Goal: Information Seeking & Learning: Find specific page/section

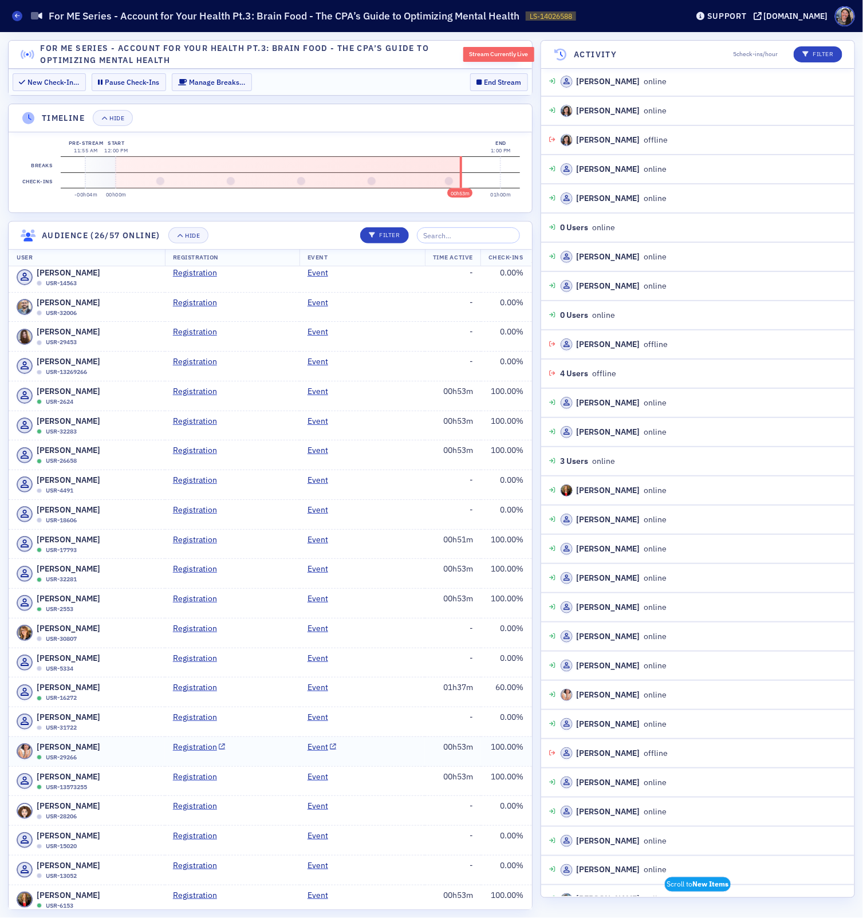
scroll to position [38, 0]
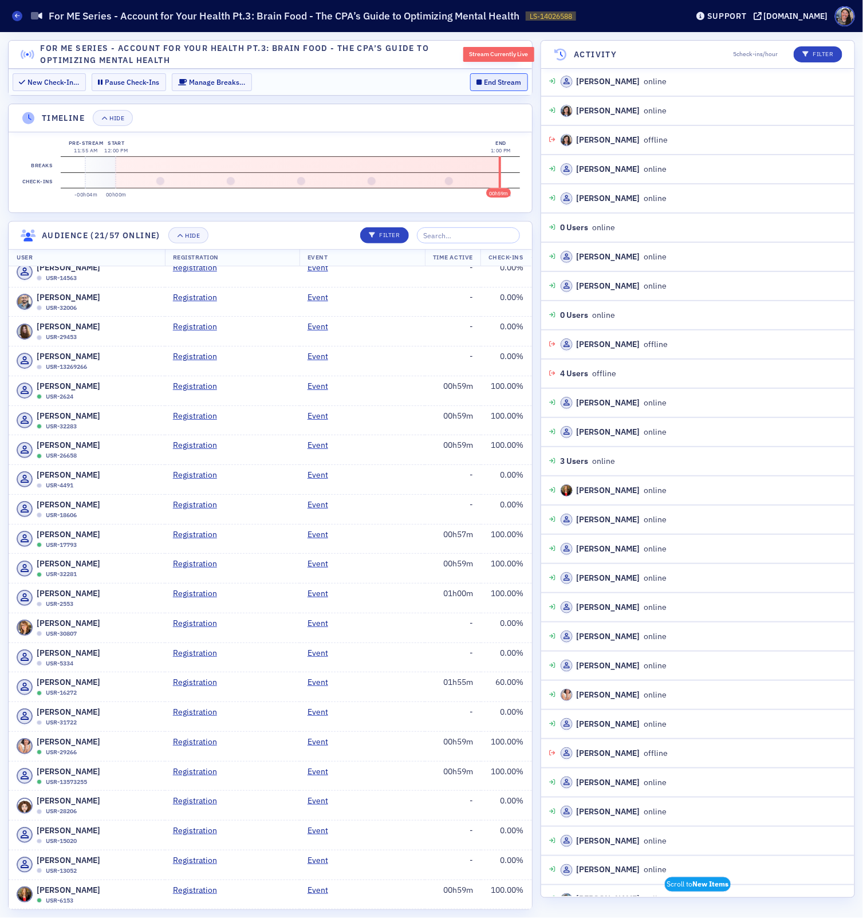
click at [498, 84] on button "End Stream" at bounding box center [499, 82] width 58 height 18
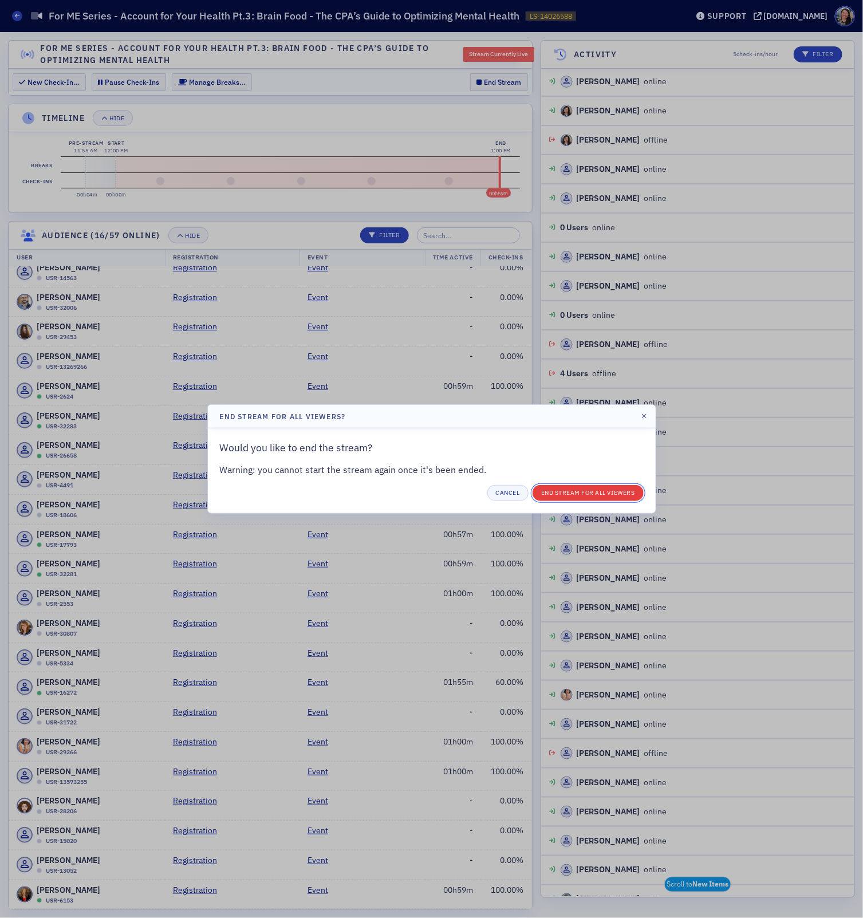
click at [571, 492] on button "End Stream for all Viewers" at bounding box center [587, 493] width 111 height 16
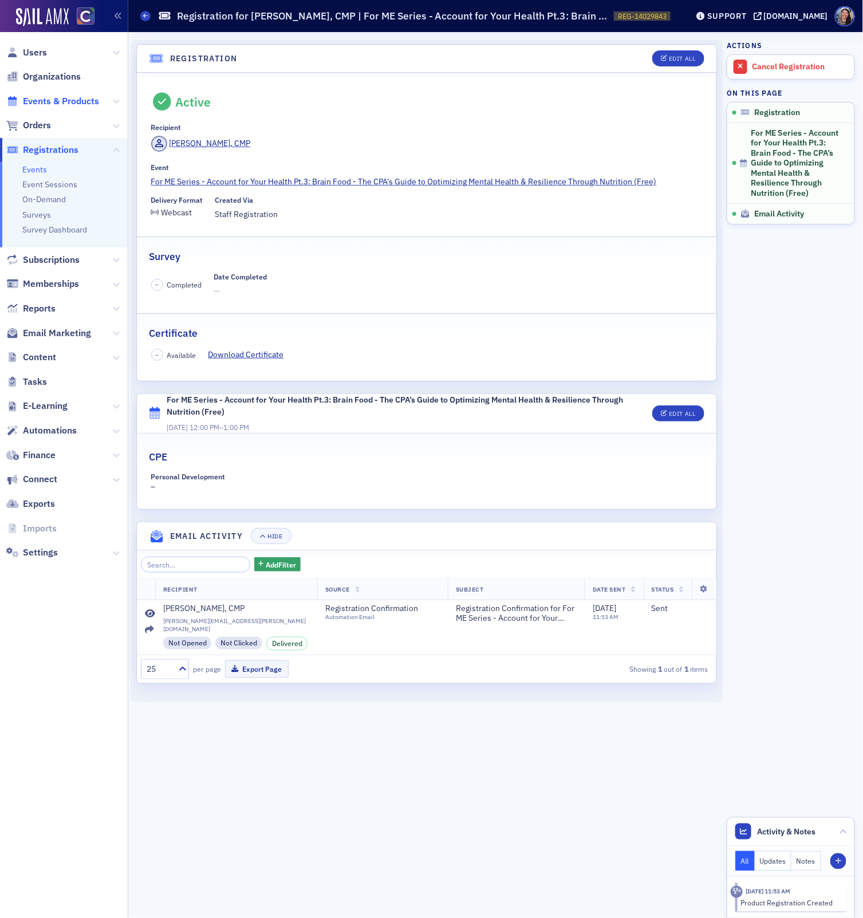
click at [39, 102] on span "Events & Products" at bounding box center [61, 101] width 76 height 13
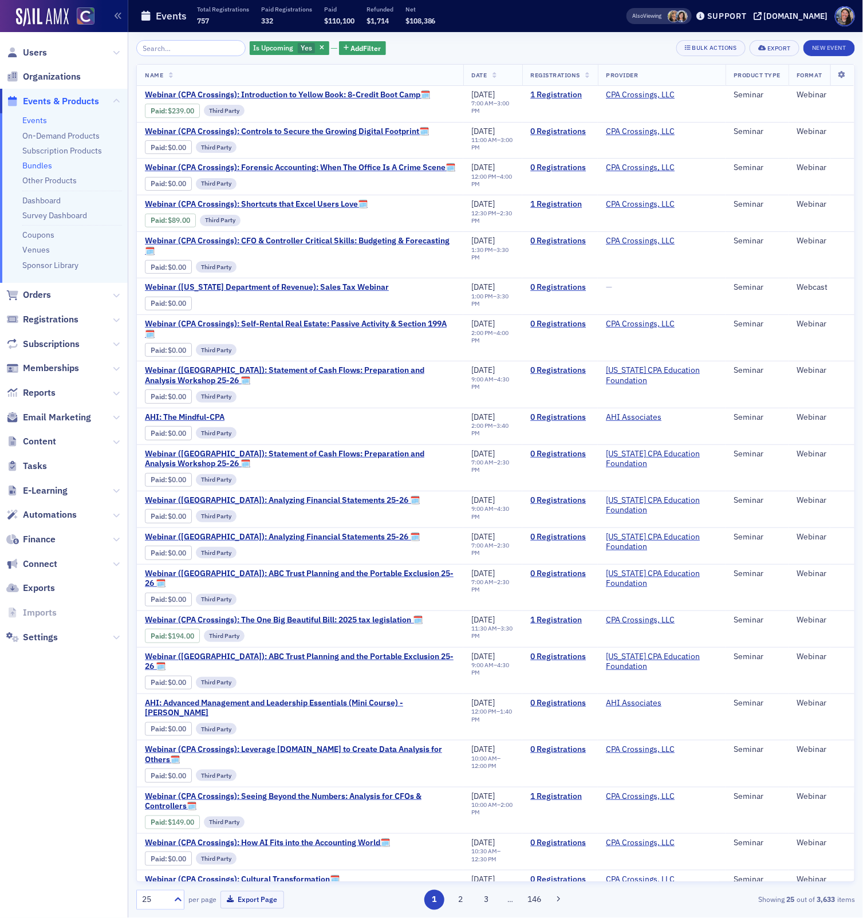
click at [46, 168] on link "Bundles" at bounding box center [37, 165] width 30 height 10
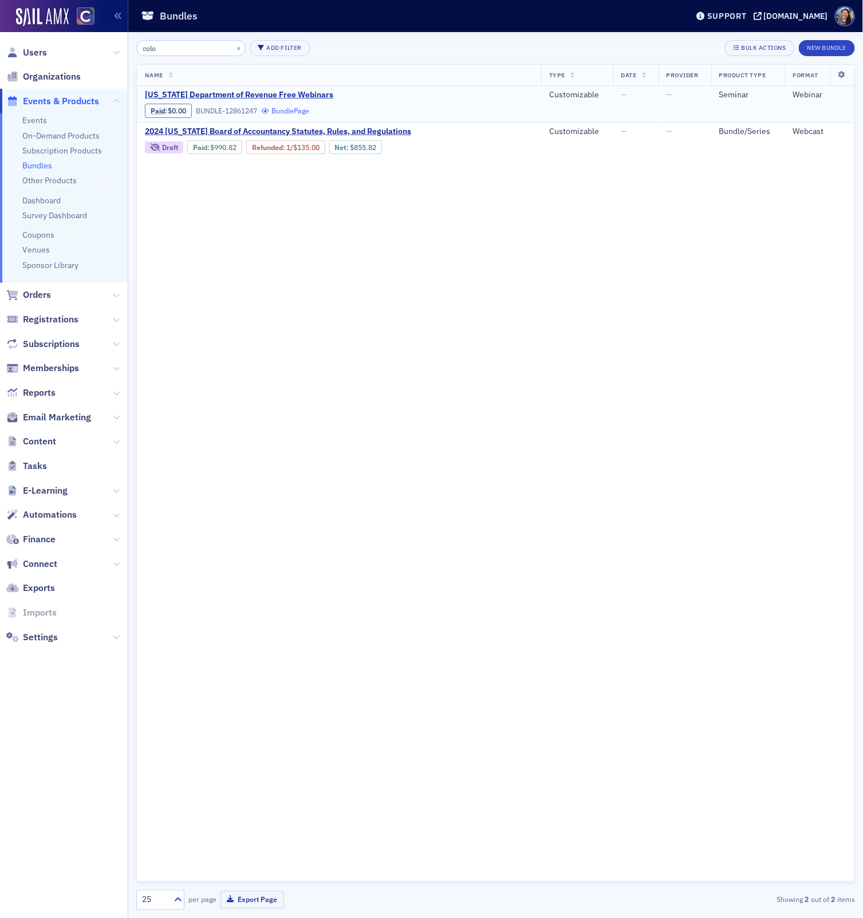
type input "colo"
click at [279, 106] on link "Bundle Page" at bounding box center [285, 110] width 48 height 9
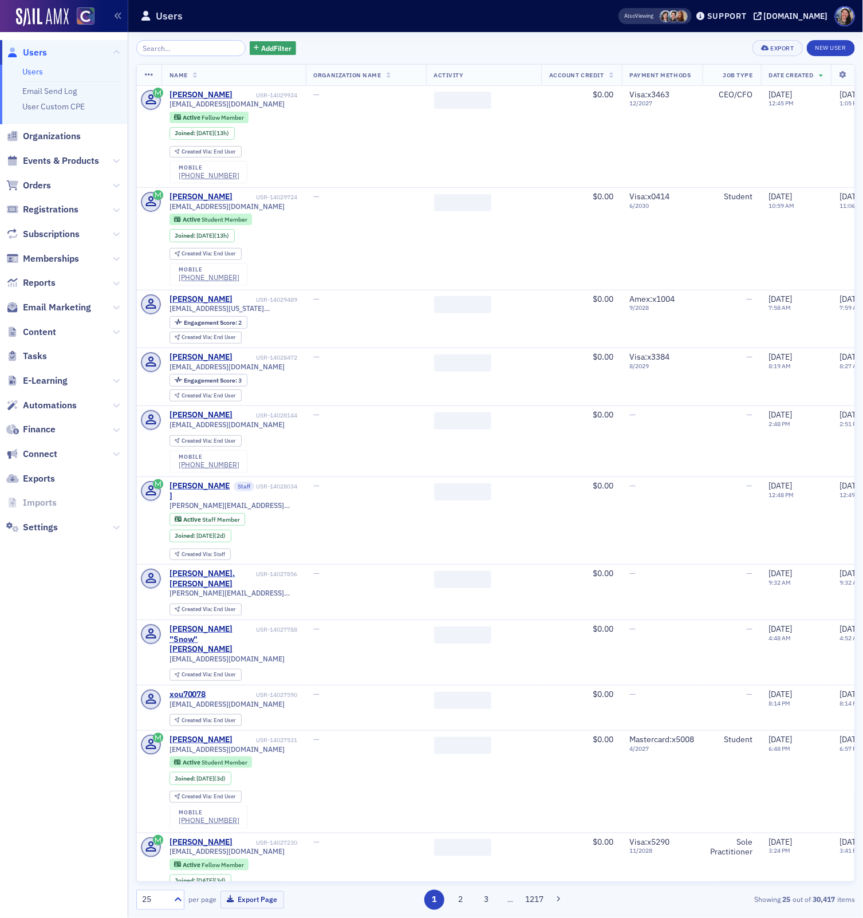
click at [188, 45] on input "search" at bounding box center [190, 48] width 109 height 16
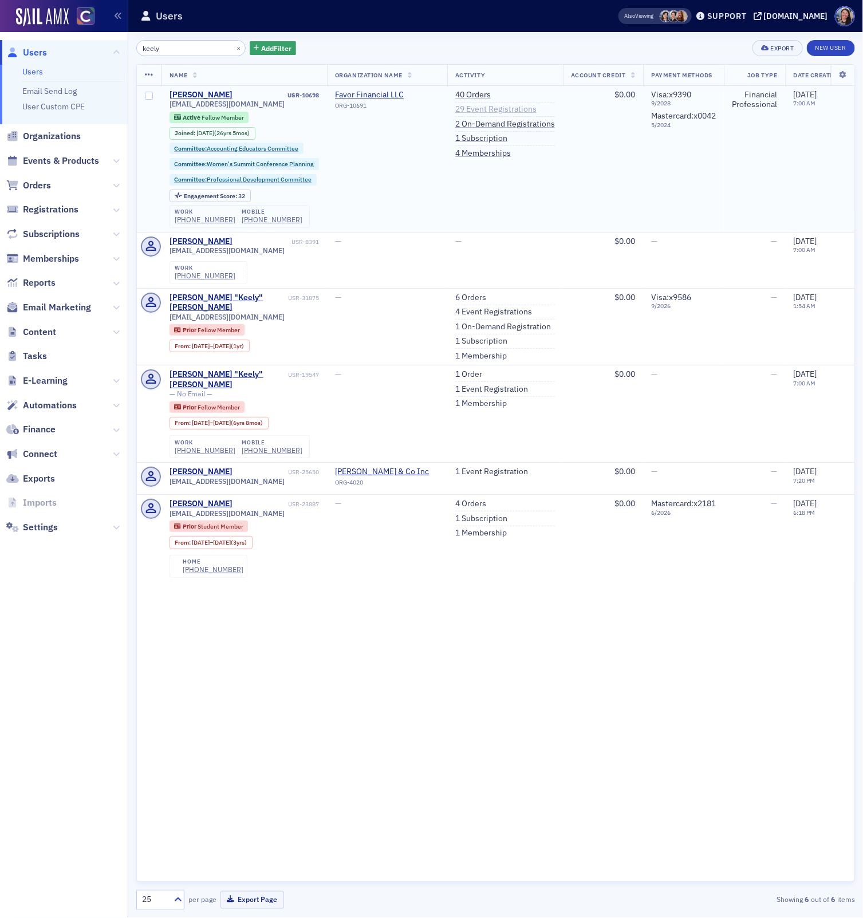
type input "keely"
click at [471, 108] on link "29 Event Registrations" at bounding box center [495, 109] width 81 height 10
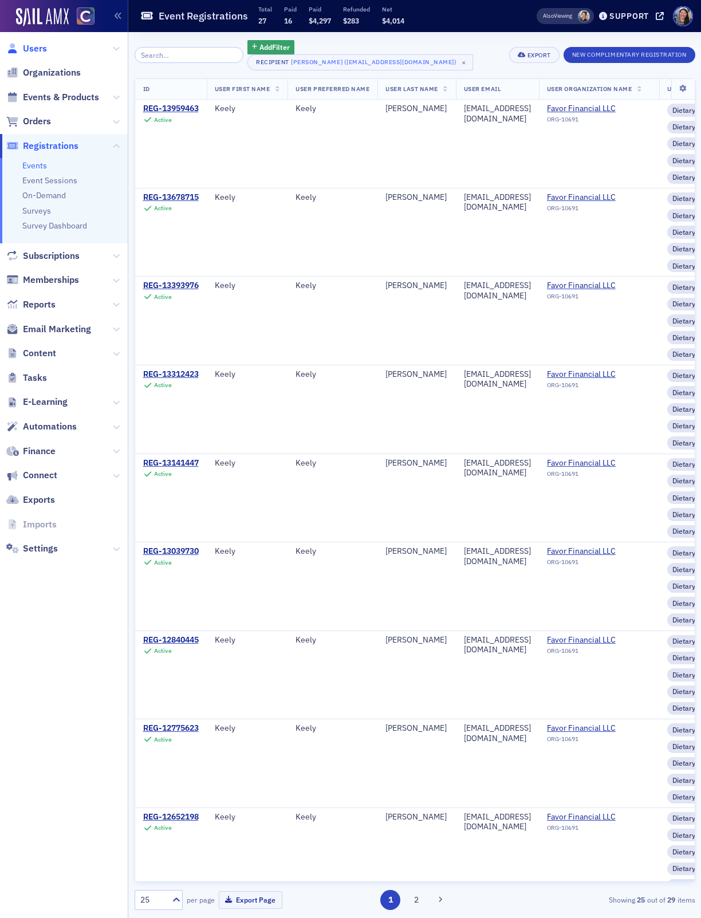
click at [31, 49] on span "Users" at bounding box center [35, 48] width 24 height 13
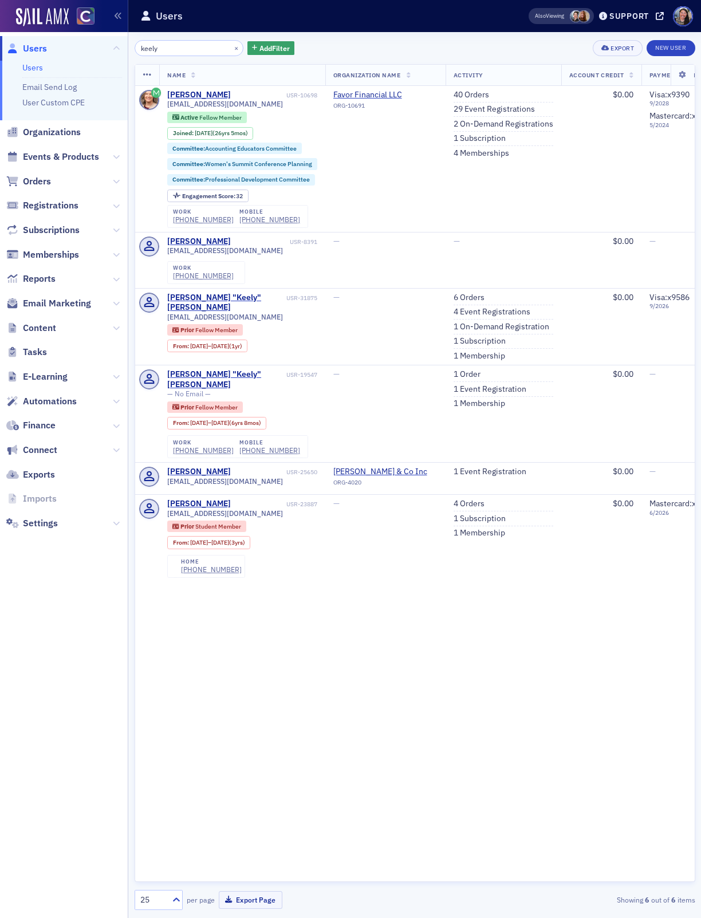
drag, startPoint x: 171, startPoint y: 50, endPoint x: 38, endPoint y: 41, distance: 132.5
click at [38, 41] on div "Users Users Email Send Log User Custom CPE Organizations Events & Products Orde…" at bounding box center [350, 459] width 701 height 918
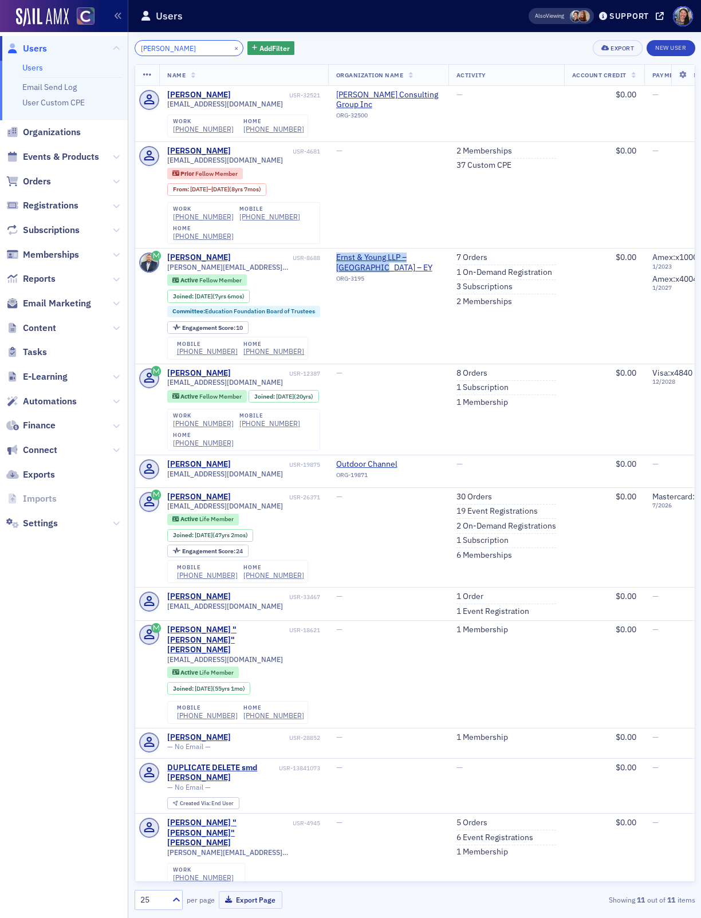
click at [177, 50] on input "[PERSON_NAME]" at bounding box center [189, 48] width 109 height 16
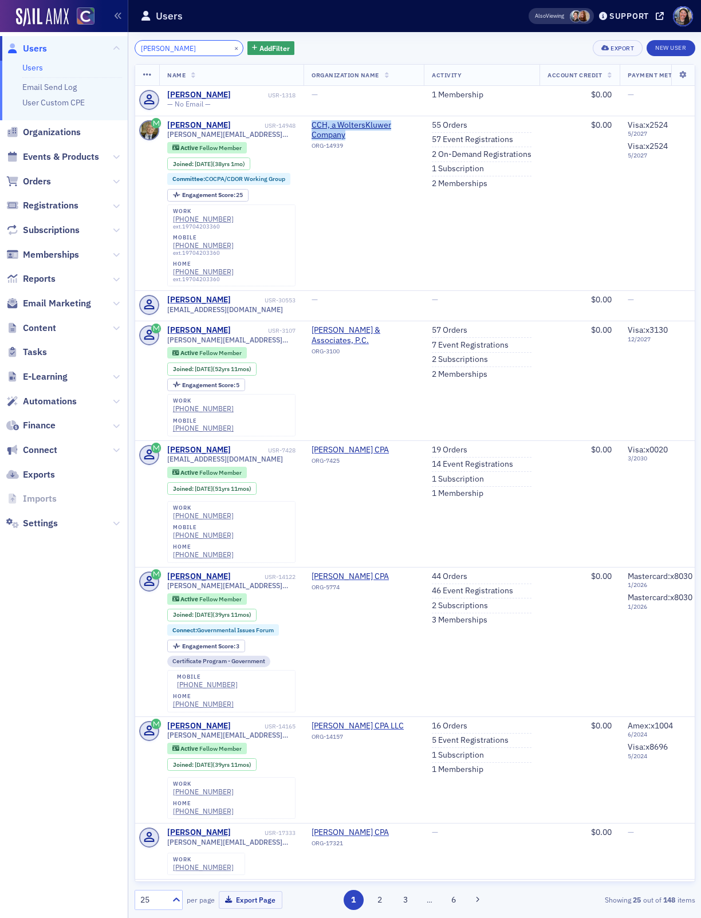
click at [194, 46] on input "[PERSON_NAME]" at bounding box center [189, 48] width 109 height 16
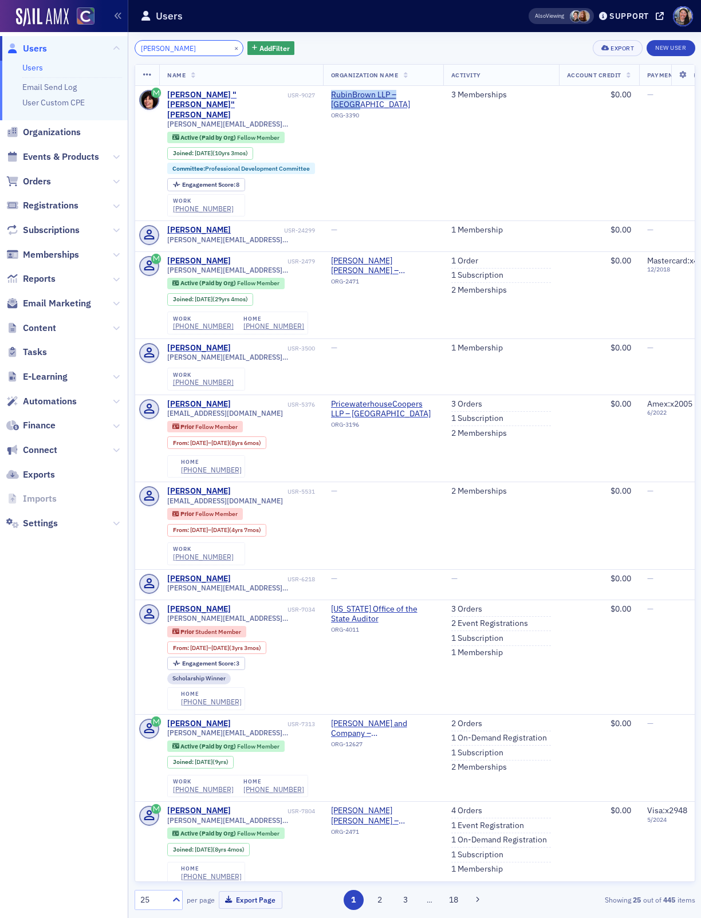
click at [193, 48] on input "[PERSON_NAME]" at bounding box center [189, 48] width 109 height 16
paste input "[PERSON_NAME]"
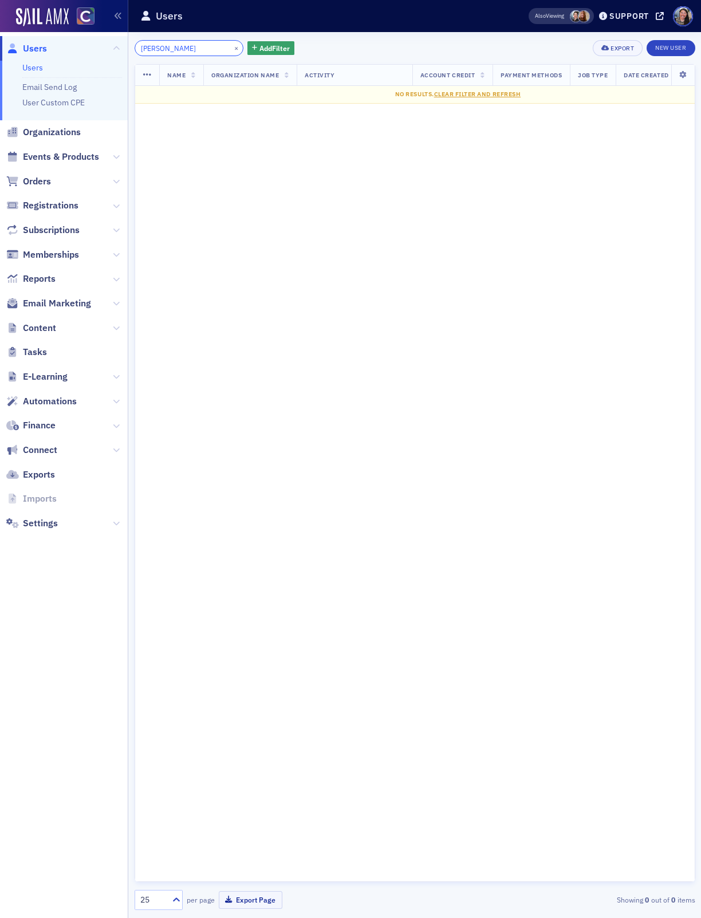
click at [202, 49] on input "[PERSON_NAME]" at bounding box center [189, 48] width 109 height 16
click at [202, 50] on input "[PERSON_NAME]" at bounding box center [189, 48] width 109 height 16
paste input "[EMAIL_ADDRESS][PERSON_NAME][DOMAIN_NAME]"
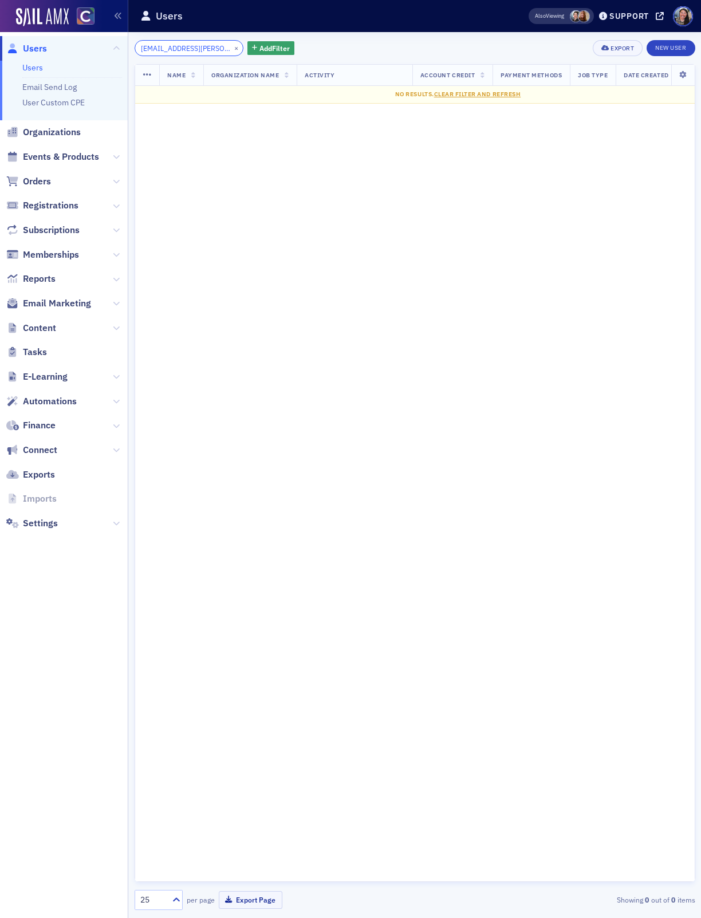
scroll to position [0, 25]
type input "[EMAIL_ADDRESS][PERSON_NAME][DOMAIN_NAME]"
click at [231, 49] on button "×" at bounding box center [236, 47] width 10 height 10
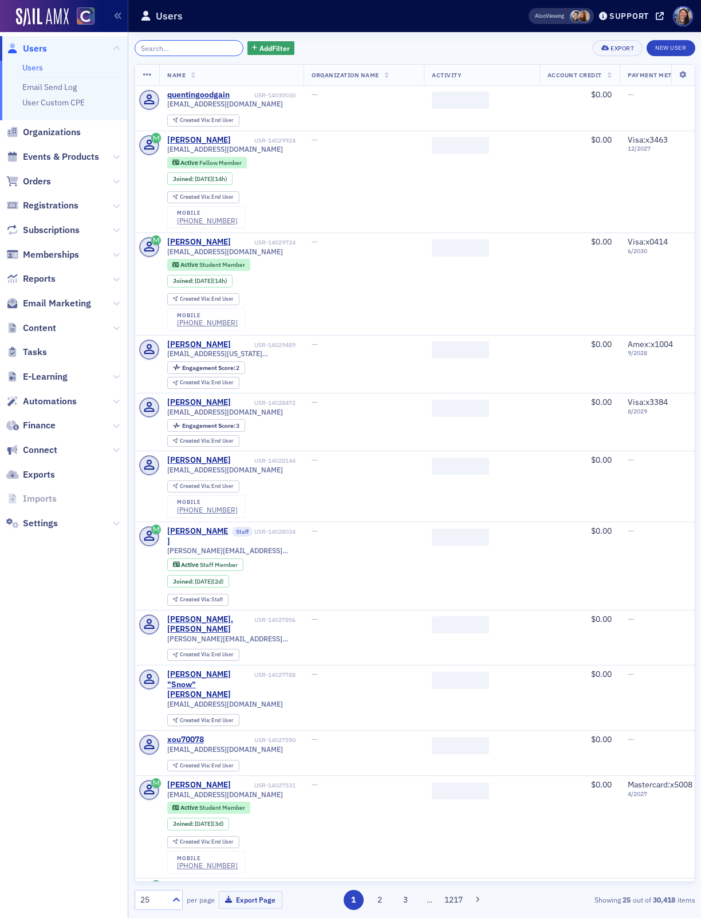
click at [149, 53] on input "search" at bounding box center [189, 48] width 109 height 16
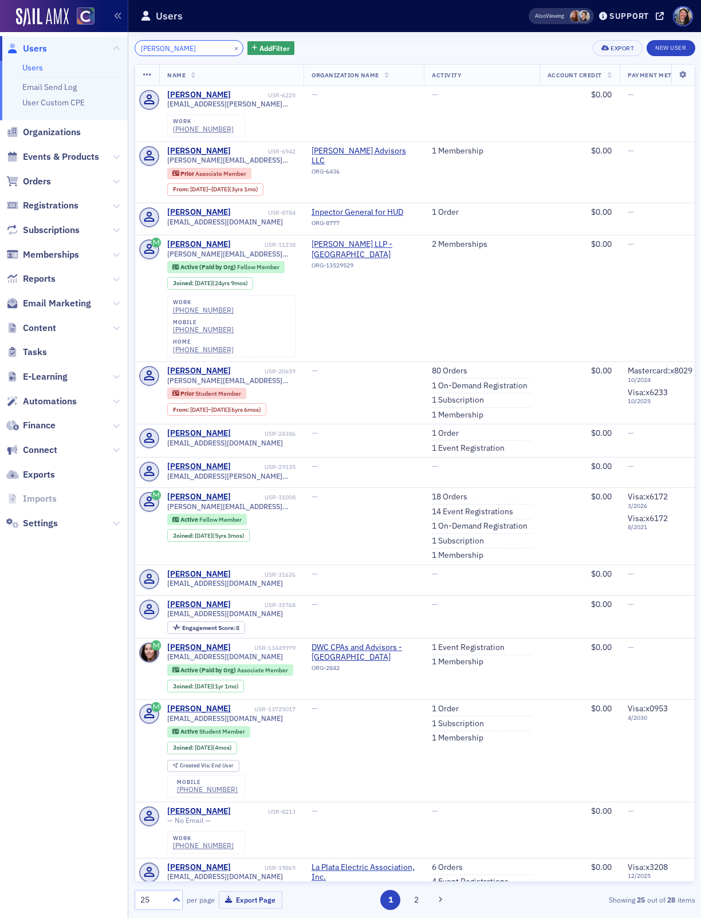
click at [186, 49] on input "[PERSON_NAME]" at bounding box center [189, 48] width 109 height 16
paste input "[PERSON_NAME]"
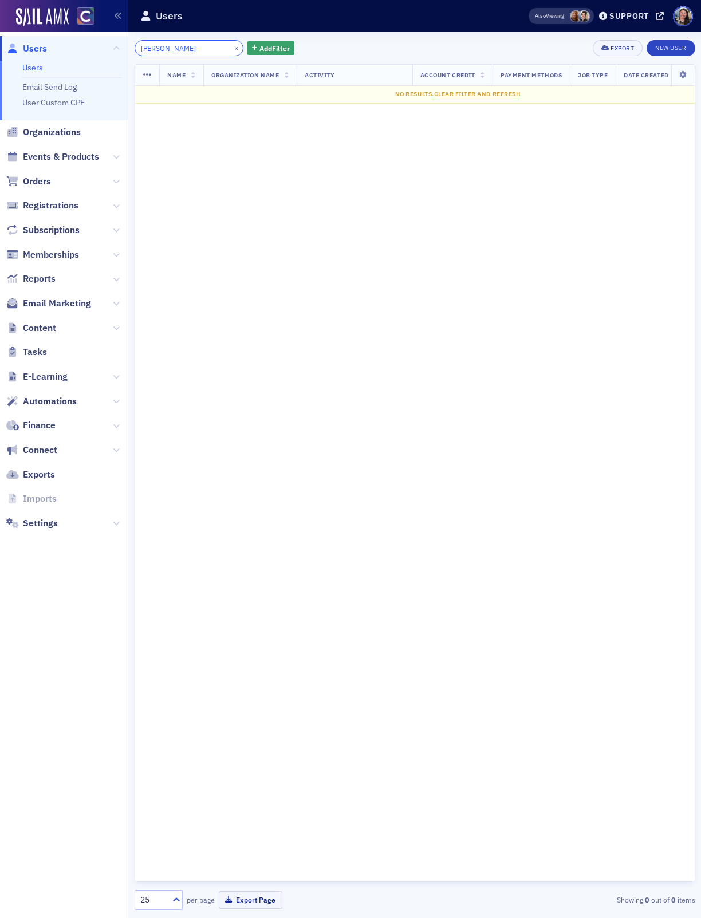
click at [161, 47] on input "[PERSON_NAME]" at bounding box center [189, 48] width 109 height 16
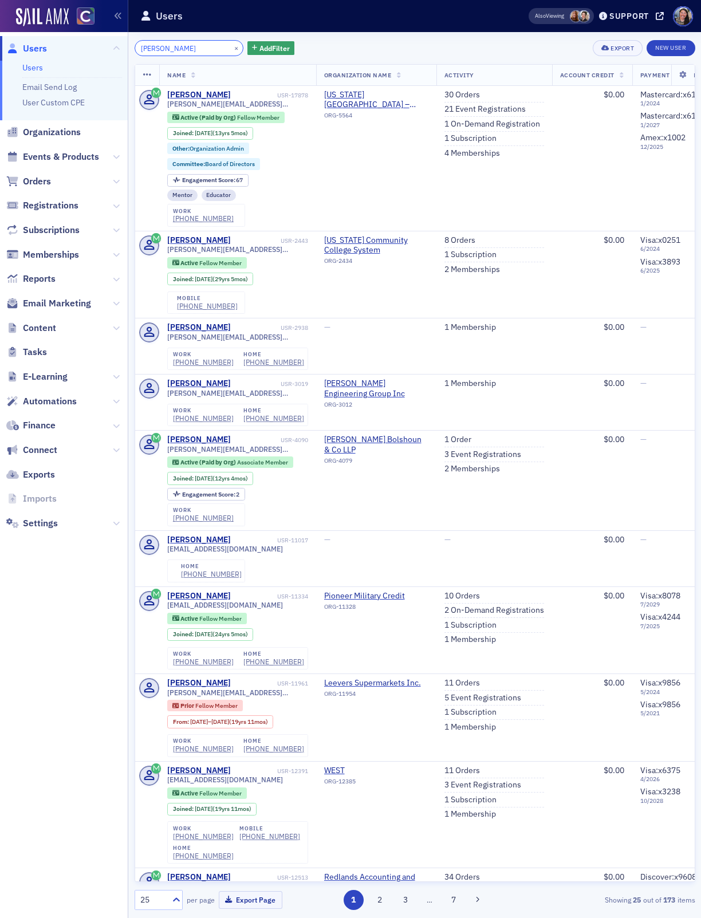
click at [184, 47] on input "[PERSON_NAME]" at bounding box center [189, 48] width 109 height 16
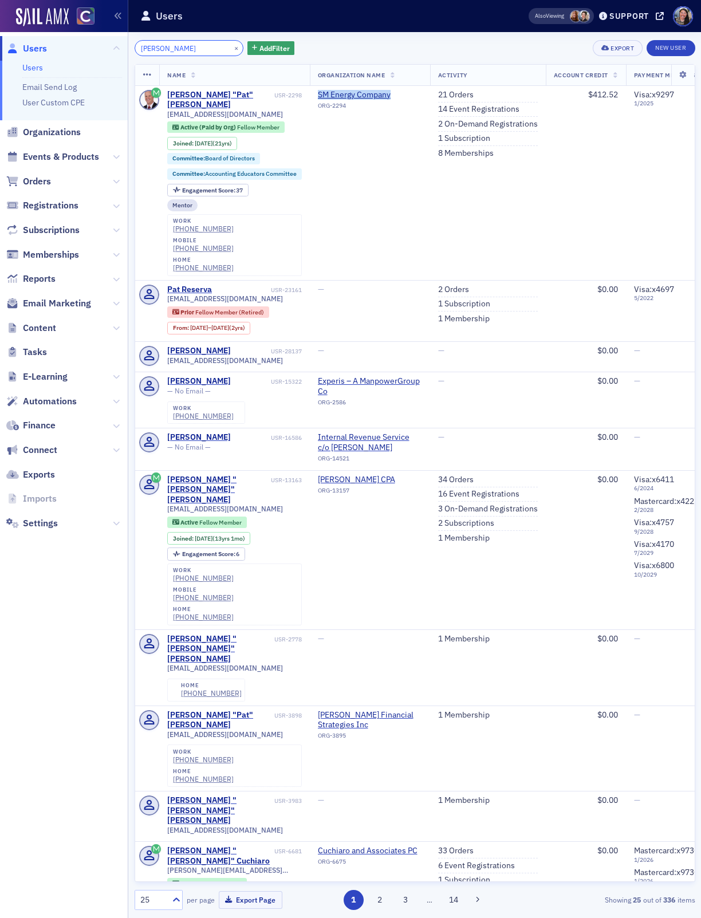
click at [207, 48] on input "[PERSON_NAME]" at bounding box center [189, 48] width 109 height 16
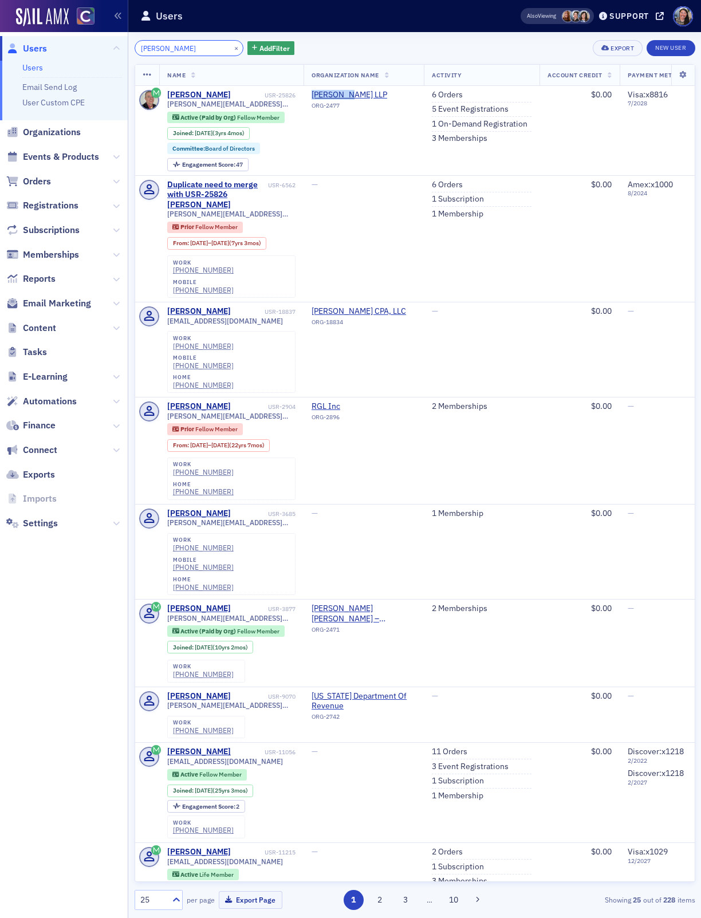
click at [188, 48] on input "[PERSON_NAME]" at bounding box center [189, 48] width 109 height 16
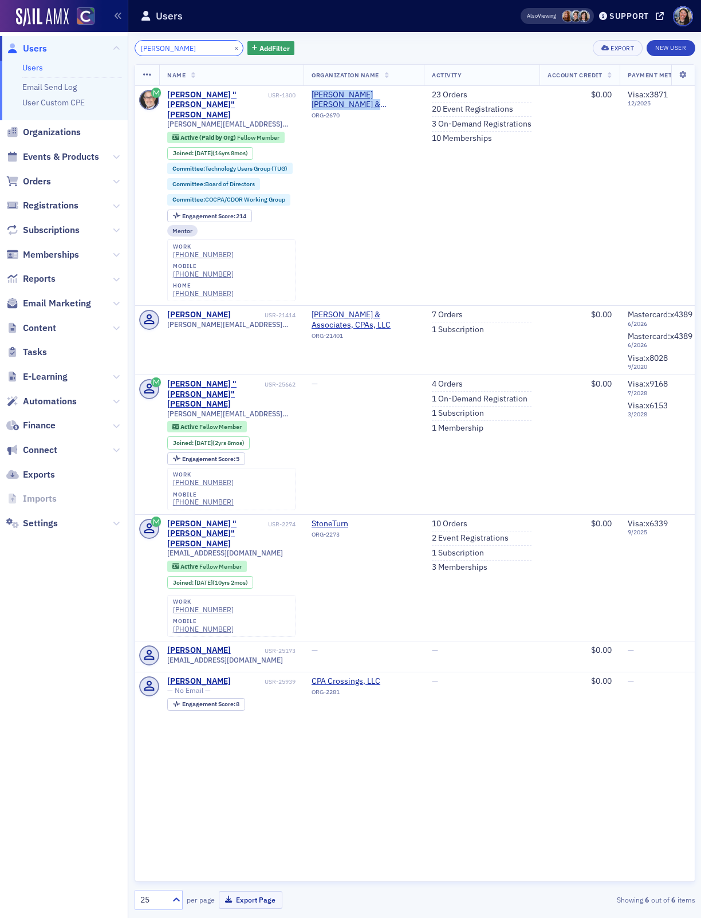
click at [190, 53] on input "[PERSON_NAME]" at bounding box center [189, 48] width 109 height 16
paste input "USR-31139"
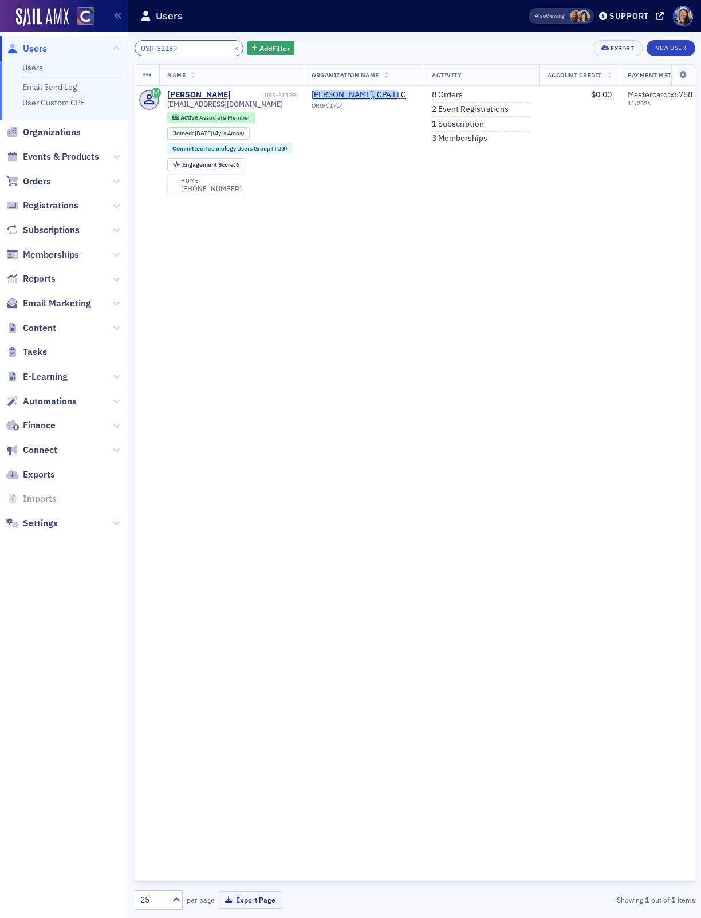
click at [181, 51] on input "USR-31139" at bounding box center [189, 48] width 109 height 16
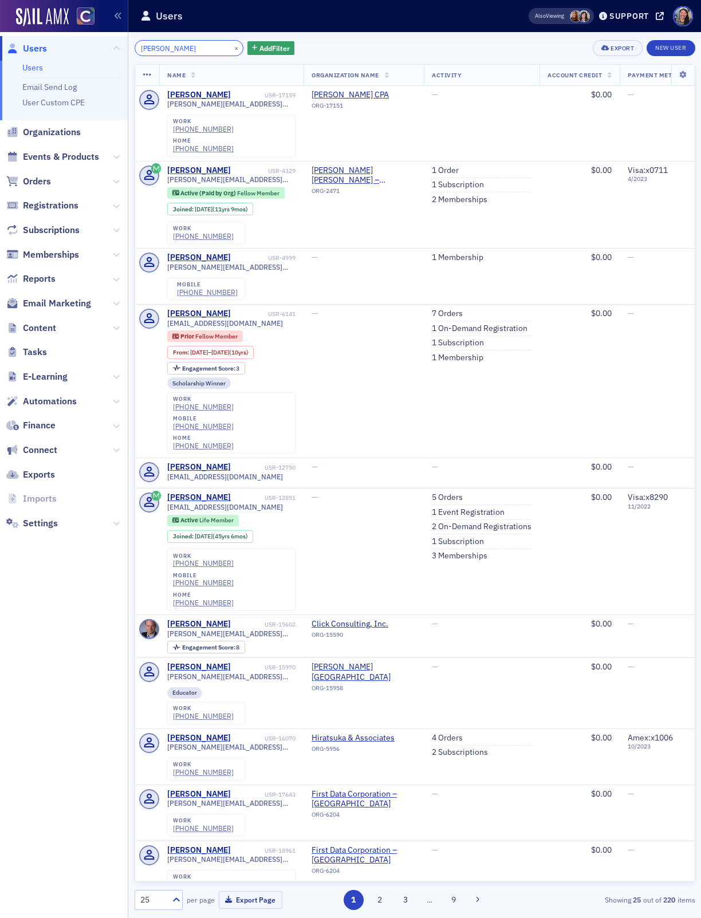
click at [183, 48] on input "[PERSON_NAME]" at bounding box center [189, 48] width 109 height 16
paste input "[EMAIL_ADDRESS][DOMAIN_NAME]"
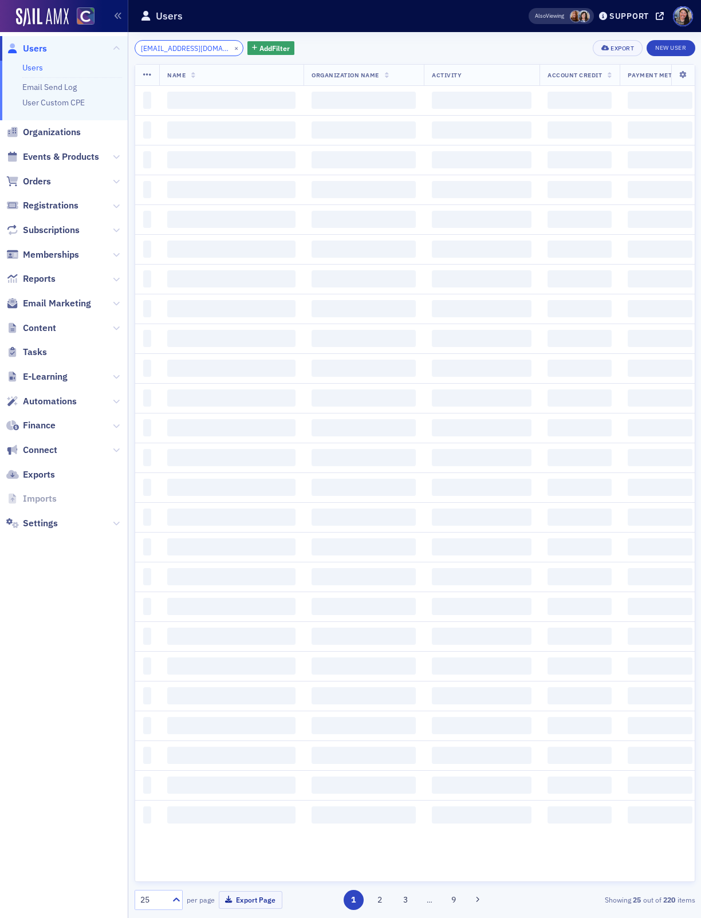
scroll to position [0, 9]
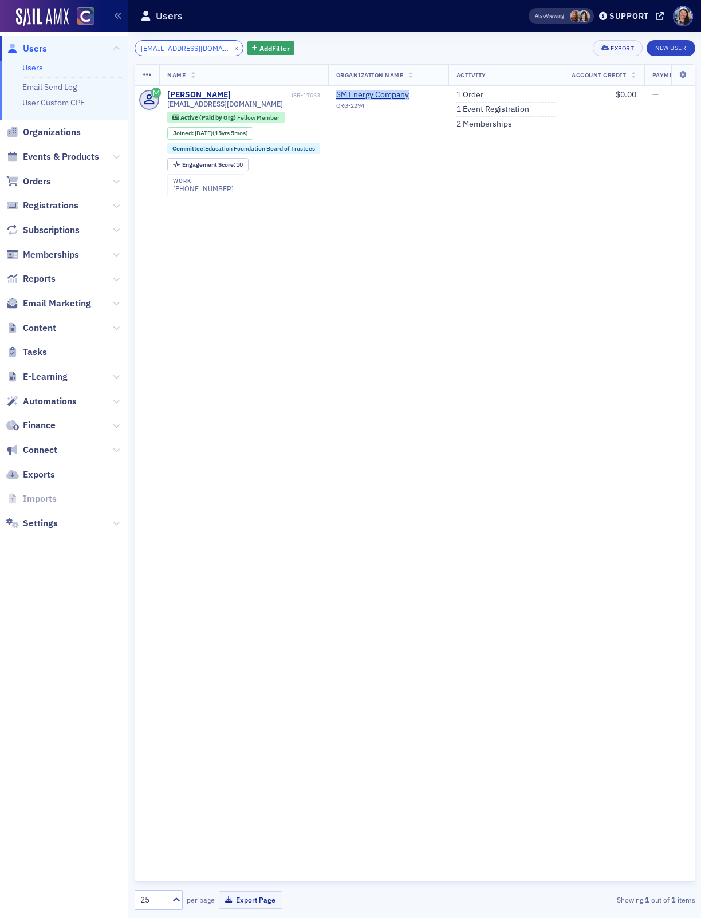
click at [185, 48] on input "[EMAIL_ADDRESS][DOMAIN_NAME]" at bounding box center [189, 48] width 109 height 16
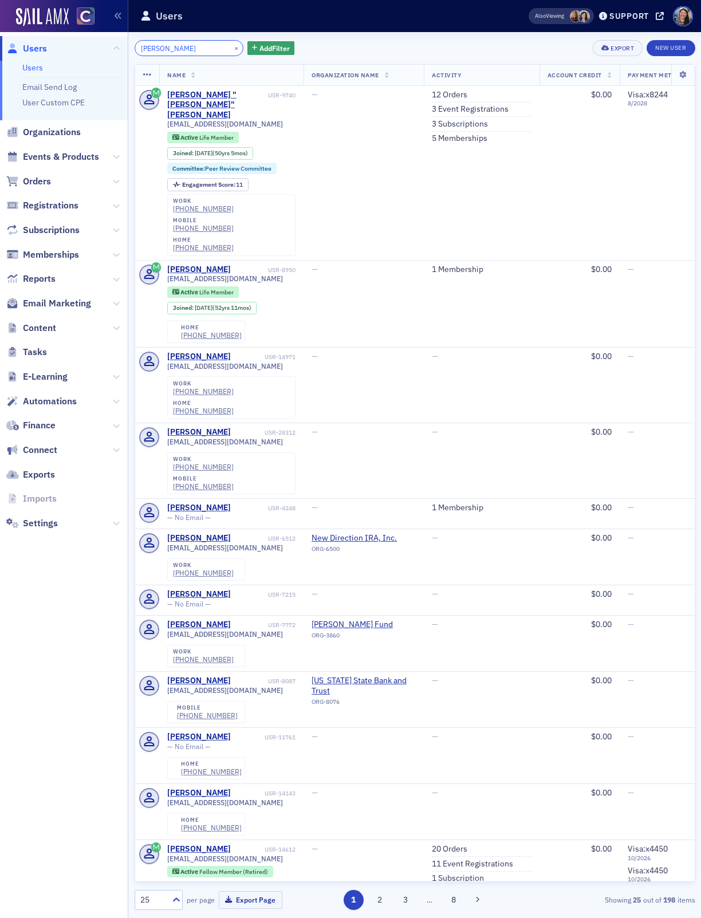
drag, startPoint x: 191, startPoint y: 48, endPoint x: 64, endPoint y: 44, distance: 127.7
click at [66, 44] on div "Users Users Email Send Log User Custom CPE Organizations Events & Products Orde…" at bounding box center [350, 459] width 701 height 918
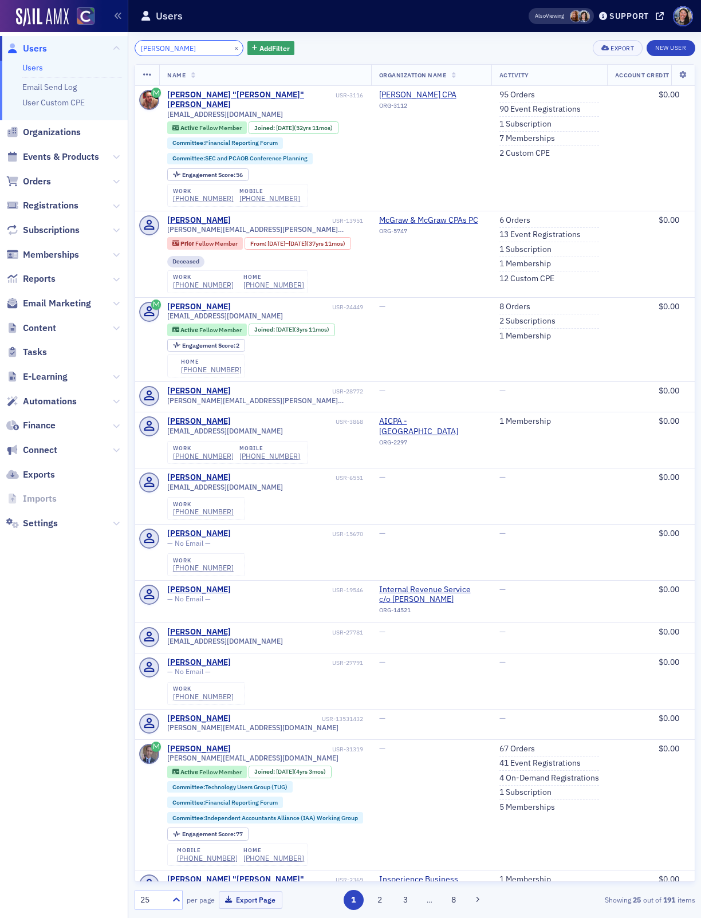
click at [197, 45] on input "[PERSON_NAME]" at bounding box center [189, 48] width 109 height 16
click at [196, 45] on input "[PERSON_NAME]" at bounding box center [189, 48] width 109 height 16
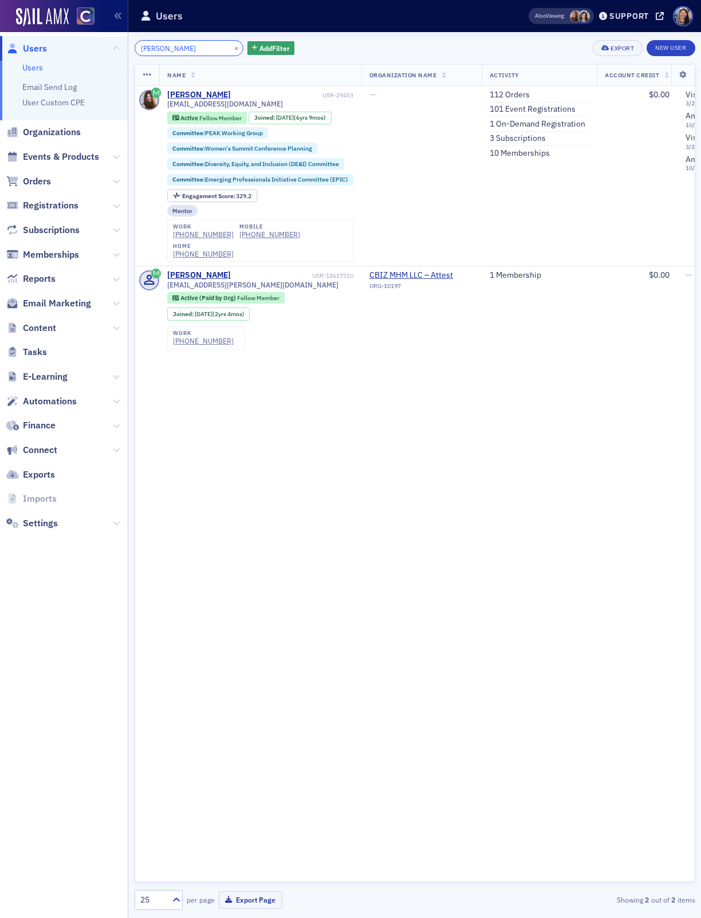
click at [196, 45] on input "[PERSON_NAME]" at bounding box center [189, 48] width 109 height 16
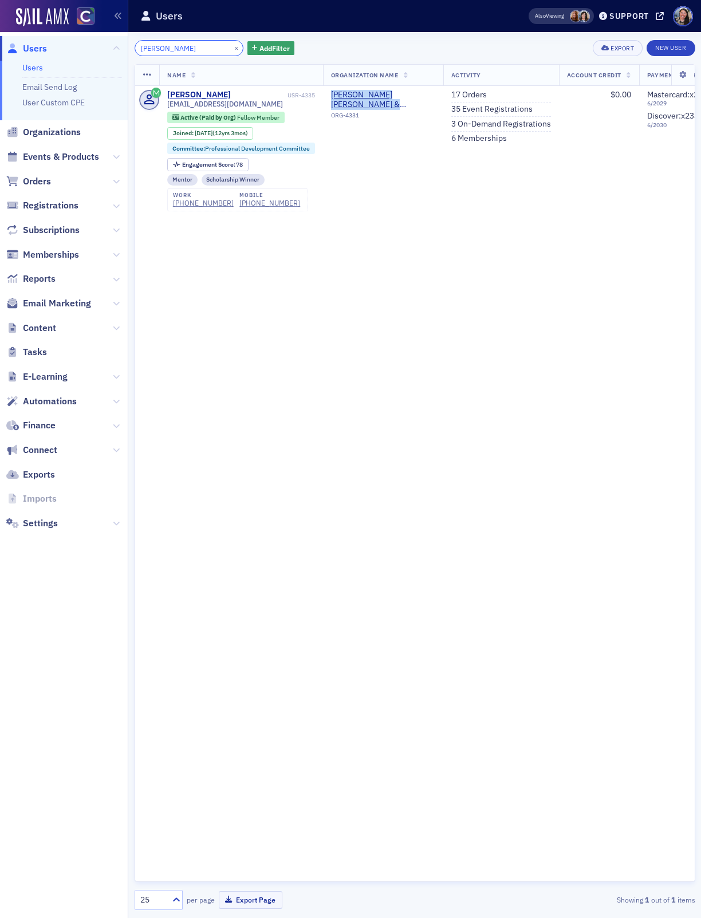
click at [188, 47] on input "[PERSON_NAME]" at bounding box center [189, 48] width 109 height 16
paste input "[PERSON_NAME]"
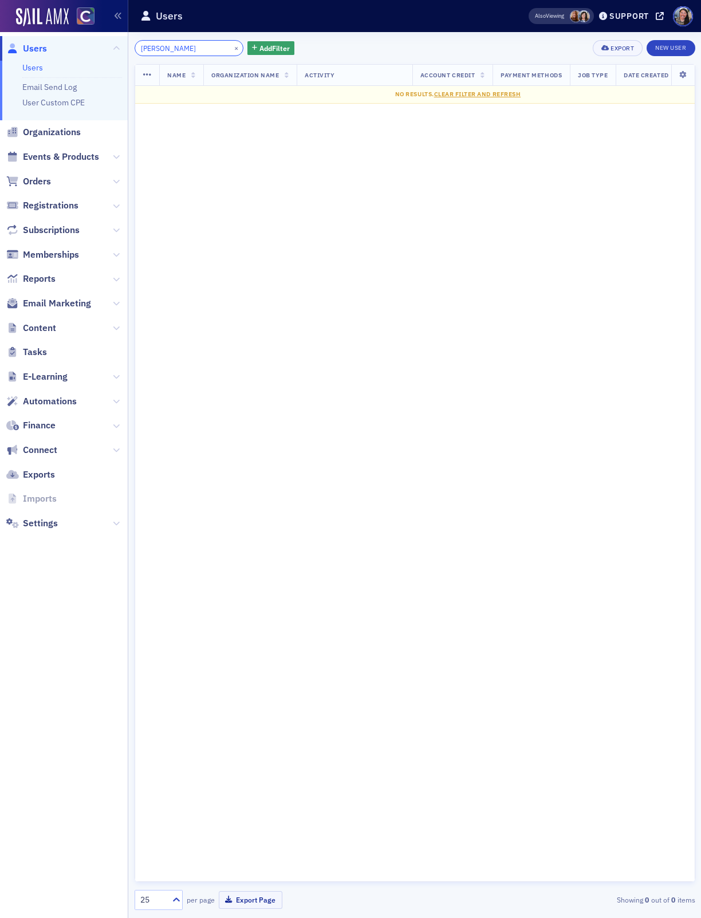
click at [181, 48] on input "[PERSON_NAME]" at bounding box center [189, 48] width 109 height 16
paste input "[EMAIL_ADDRESS][DOMAIN_NAME]"
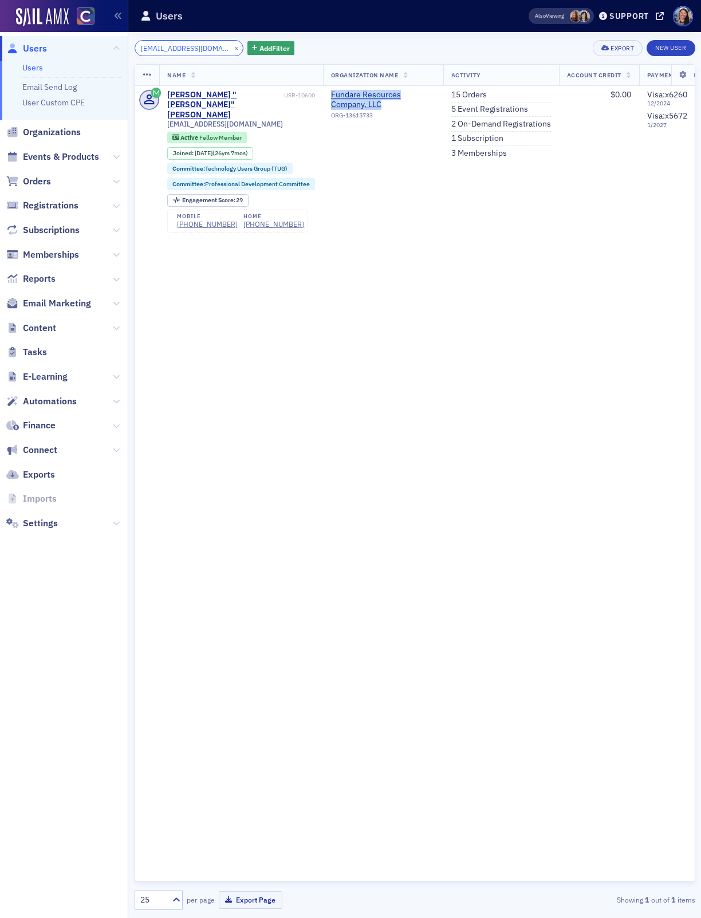
click at [207, 48] on input "[EMAIL_ADDRESS][DOMAIN_NAME]" at bounding box center [189, 48] width 109 height 16
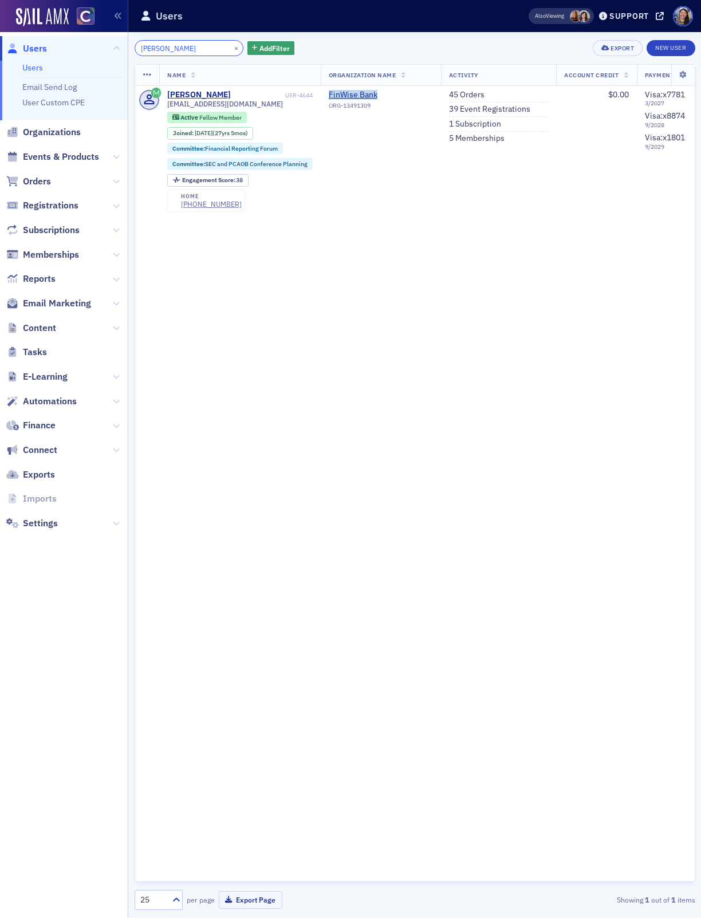
click at [177, 48] on input "[PERSON_NAME]" at bounding box center [189, 48] width 109 height 16
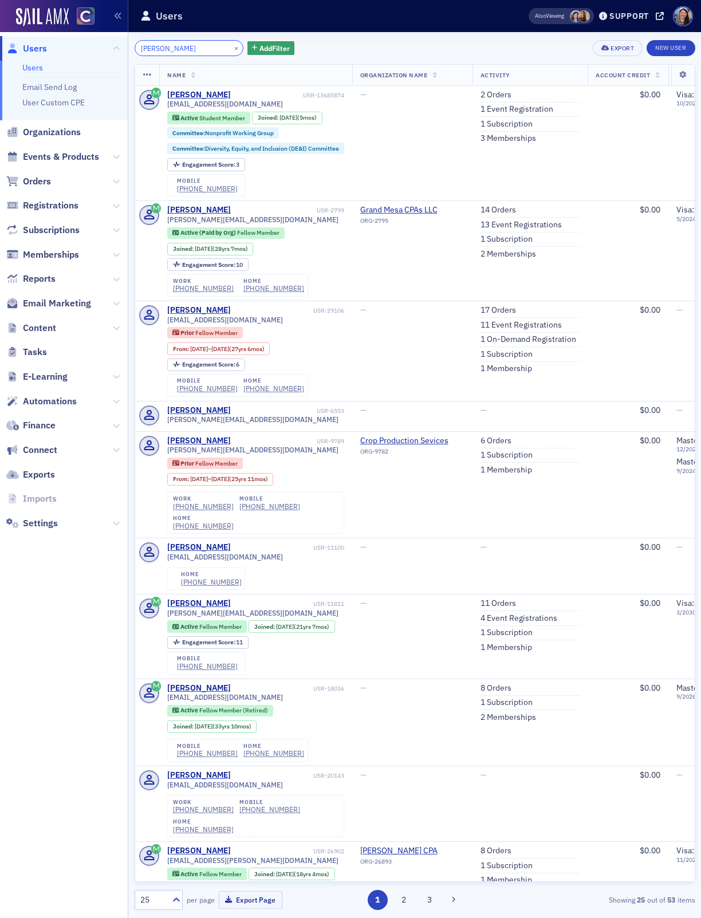
click at [194, 47] on input "[PERSON_NAME]" at bounding box center [189, 48] width 109 height 16
paste input "[EMAIL_ADDRESS][DOMAIN_NAME]"
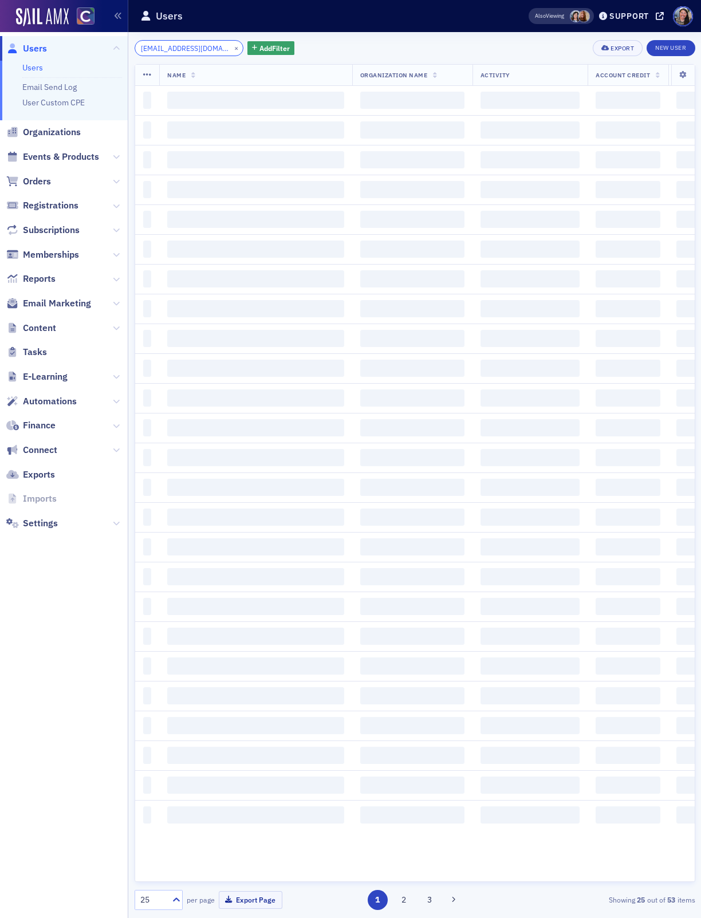
scroll to position [0, 3]
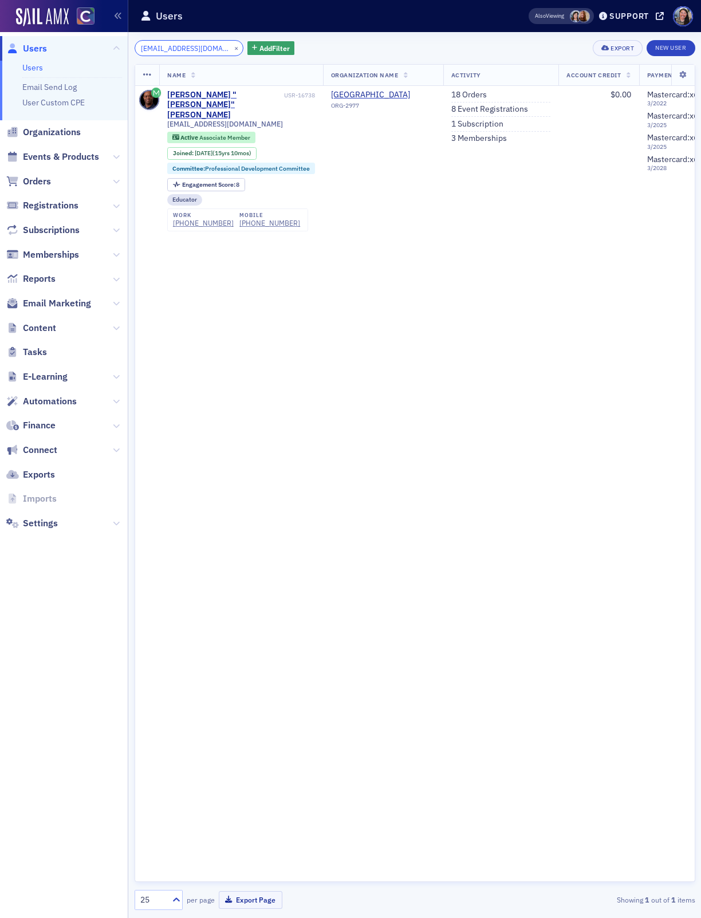
click at [180, 45] on input "[EMAIL_ADDRESS][DOMAIN_NAME]" at bounding box center [189, 48] width 109 height 16
paste input "[PERSON_NAME][EMAIL_ADDRESS][DOMAIN_NAME]"
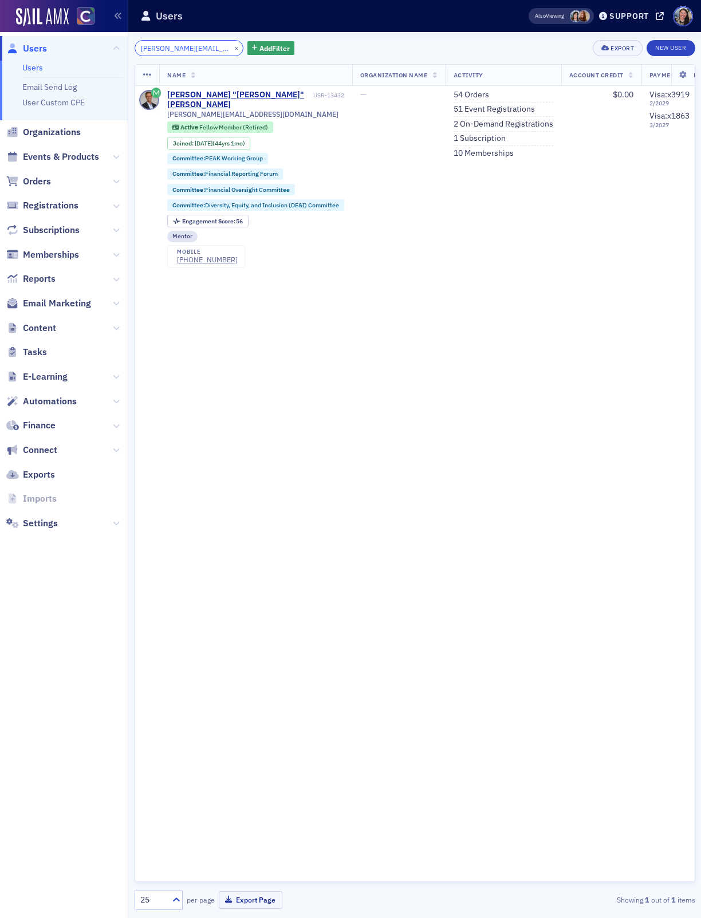
click at [186, 49] on input "[PERSON_NAME][EMAIL_ADDRESS][DOMAIN_NAME]" at bounding box center [189, 48] width 109 height 16
paste input "[EMAIL_ADDRESS]"
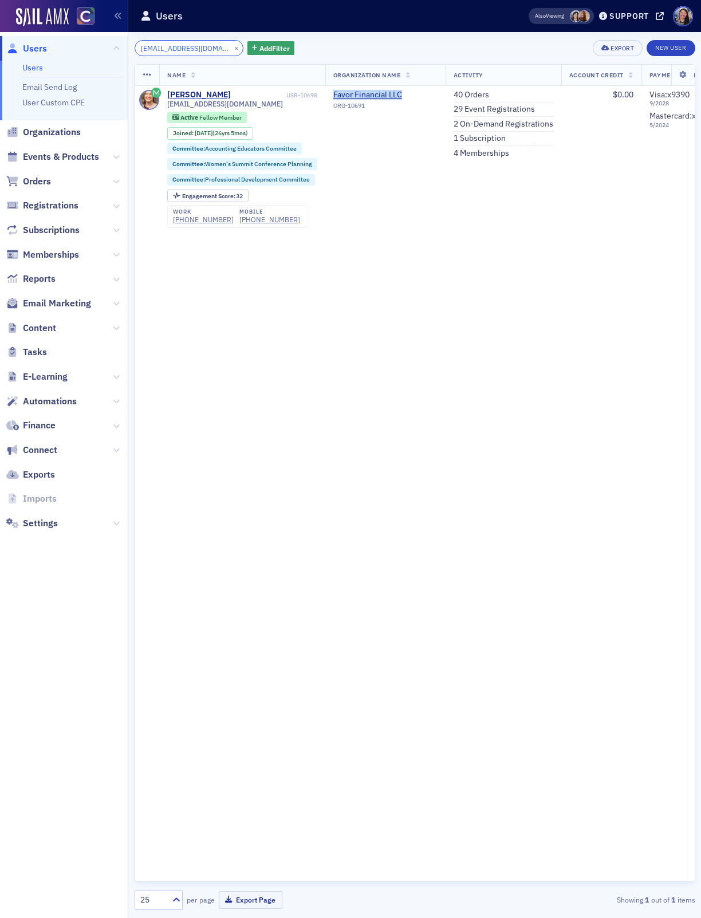
click at [156, 52] on input "[EMAIL_ADDRESS][DOMAIN_NAME]" at bounding box center [189, 48] width 109 height 16
paste input "[PERSON_NAME][EMAIL_ADDRESS][DOMAIN_NAME]"
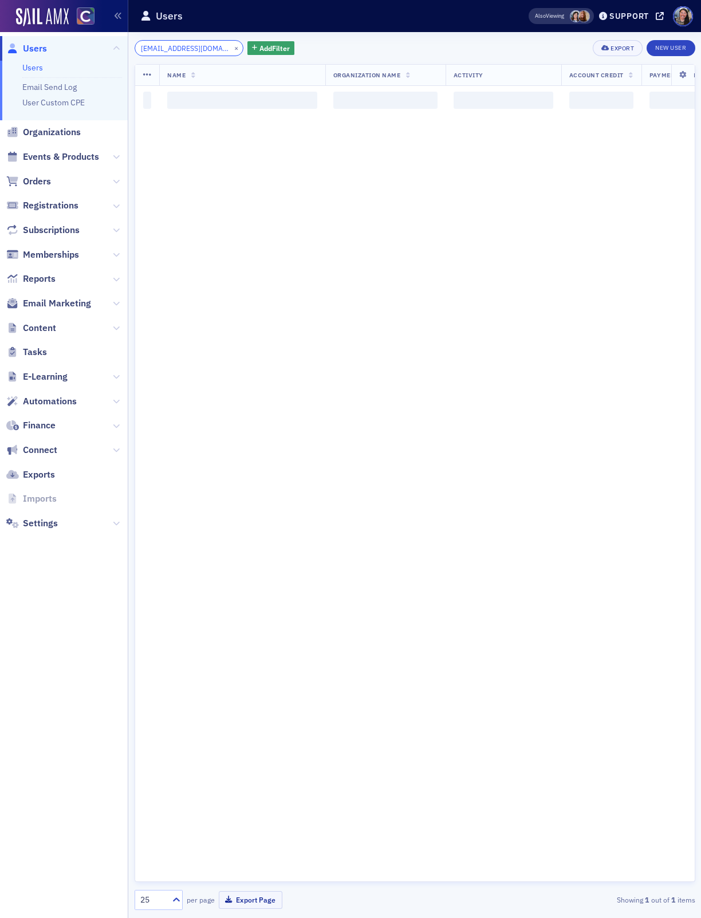
scroll to position [0, 2]
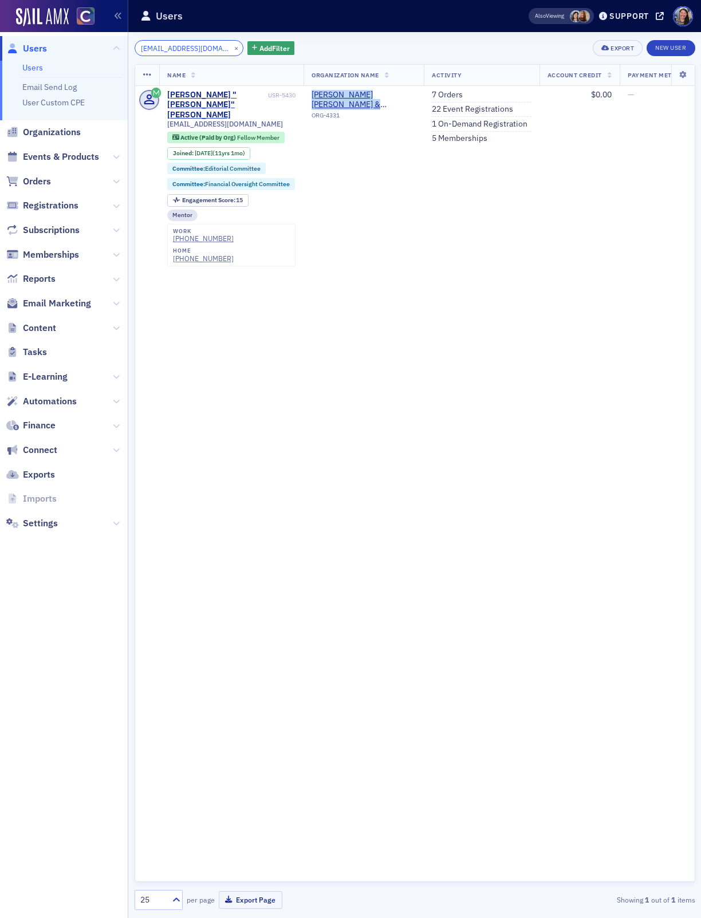
click at [175, 50] on input "[EMAIL_ADDRESS][DOMAIN_NAME]" at bounding box center [189, 48] width 109 height 16
paste input "[PERSON_NAME][EMAIL_ADDRESS][PERSON_NAME][DOMAIN_NAME]"
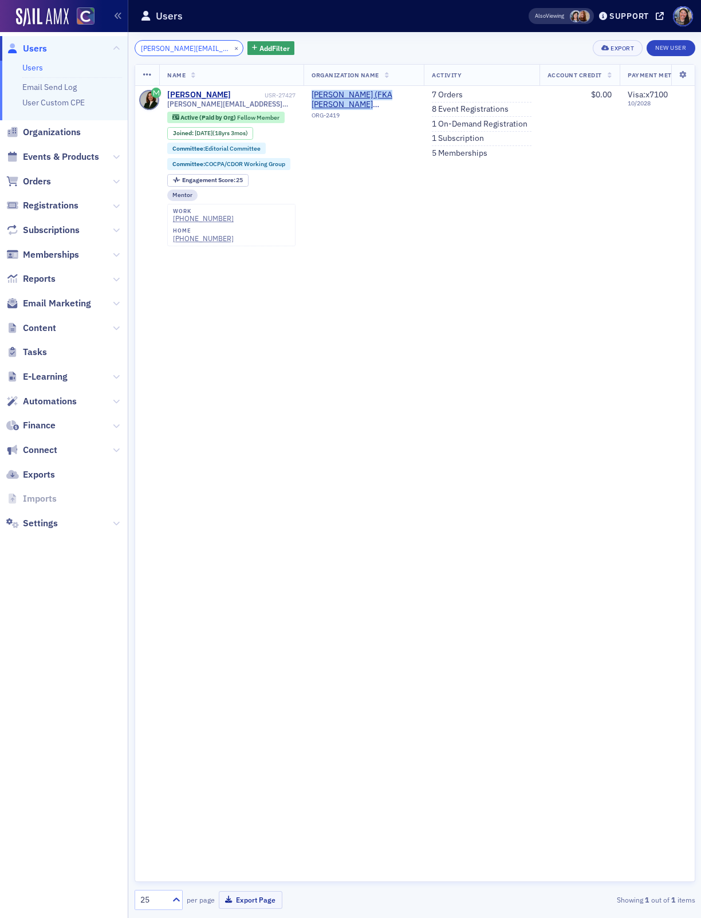
click at [191, 46] on input "[PERSON_NAME][EMAIL_ADDRESS][PERSON_NAME][DOMAIN_NAME]" at bounding box center [189, 48] width 109 height 16
paste input "[PERSON_NAME].[PERSON_NAME]@bakertilly"
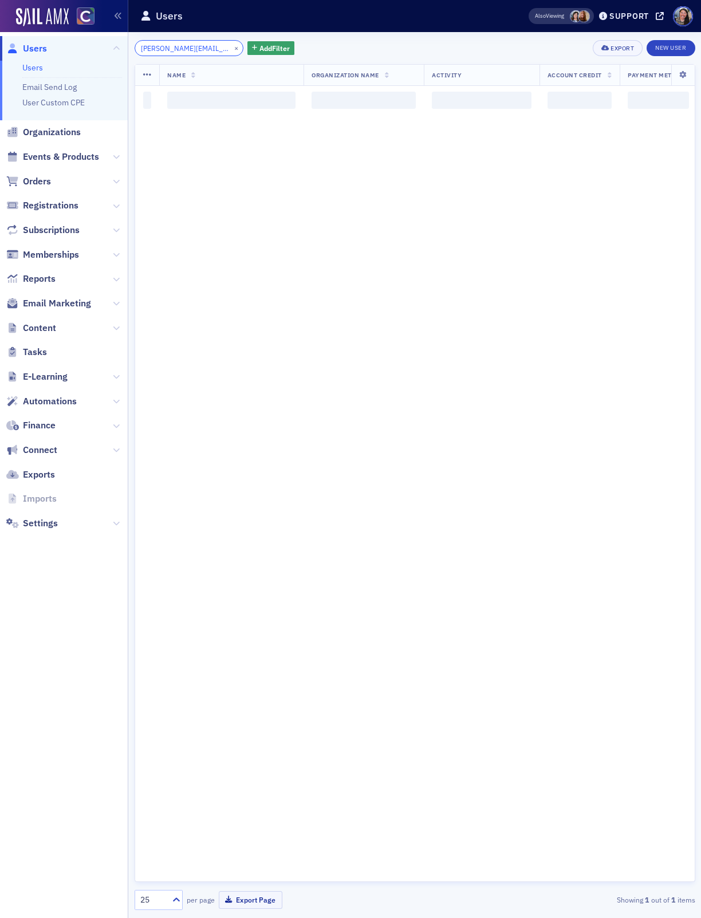
scroll to position [0, 16]
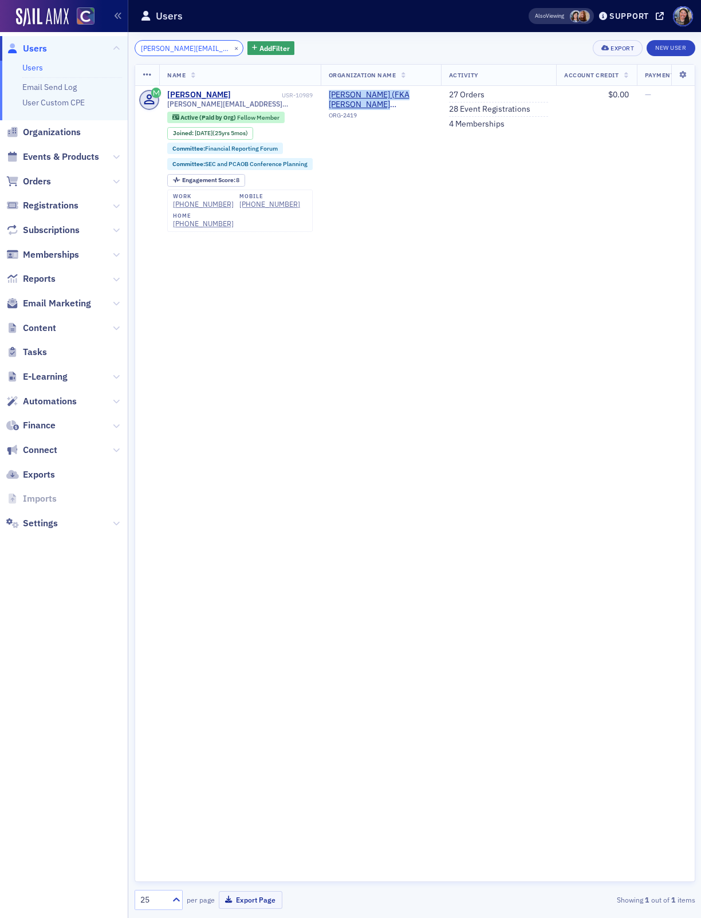
click at [162, 49] on input "[PERSON_NAME][EMAIL_ADDRESS][PERSON_NAME][DOMAIN_NAME]" at bounding box center [189, 48] width 109 height 16
paste input "[EMAIL_ADDRESS]"
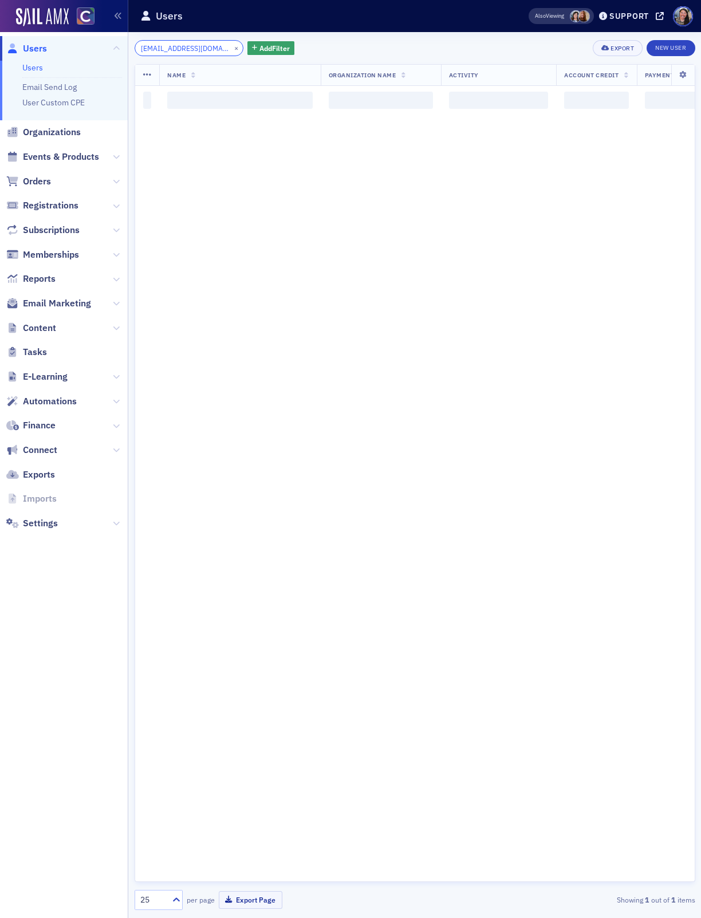
scroll to position [0, 3]
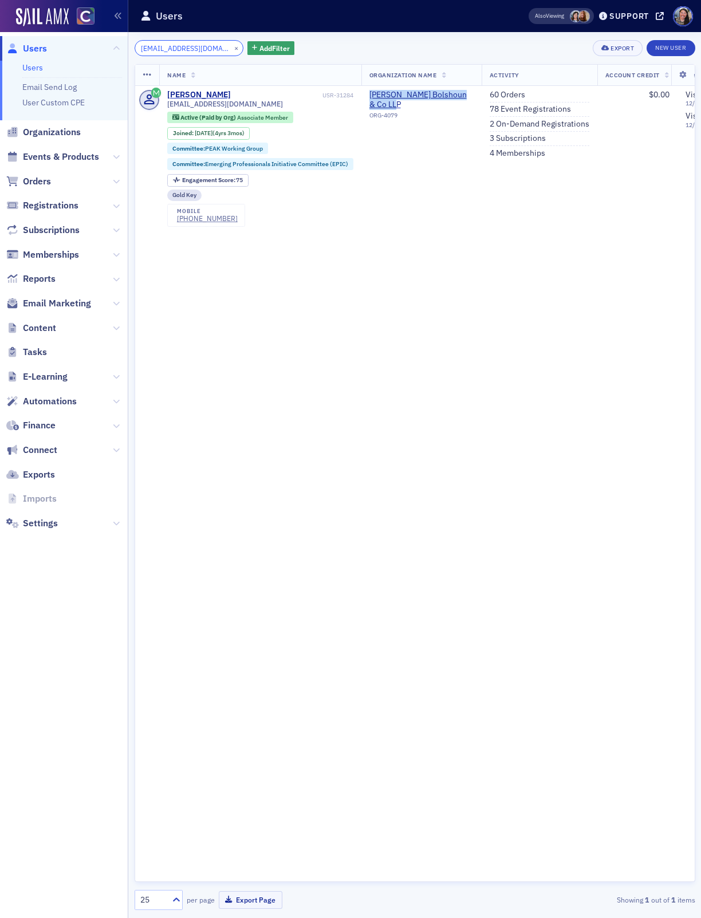
click at [165, 52] on input "[EMAIL_ADDRESS][DOMAIN_NAME]" at bounding box center [189, 48] width 109 height 16
paste input "[EMAIL_ADDRESS][DOMAIN_NAME]"
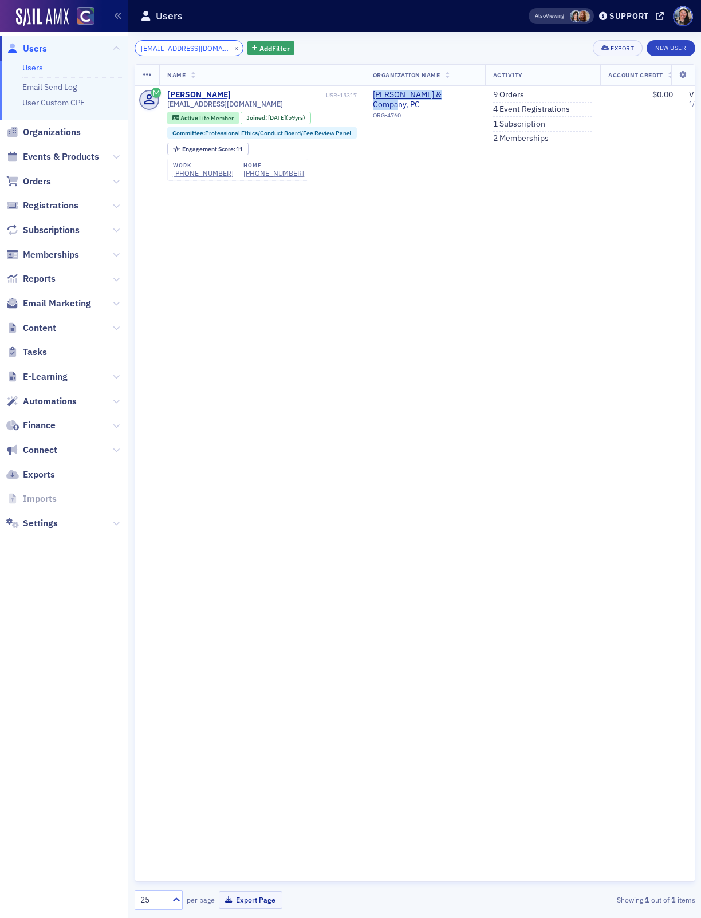
click at [198, 46] on input "[EMAIL_ADDRESS][DOMAIN_NAME]" at bounding box center [189, 48] width 109 height 16
paste input "[EMAIL_ADDRESS][DOMAIN_NAME]"
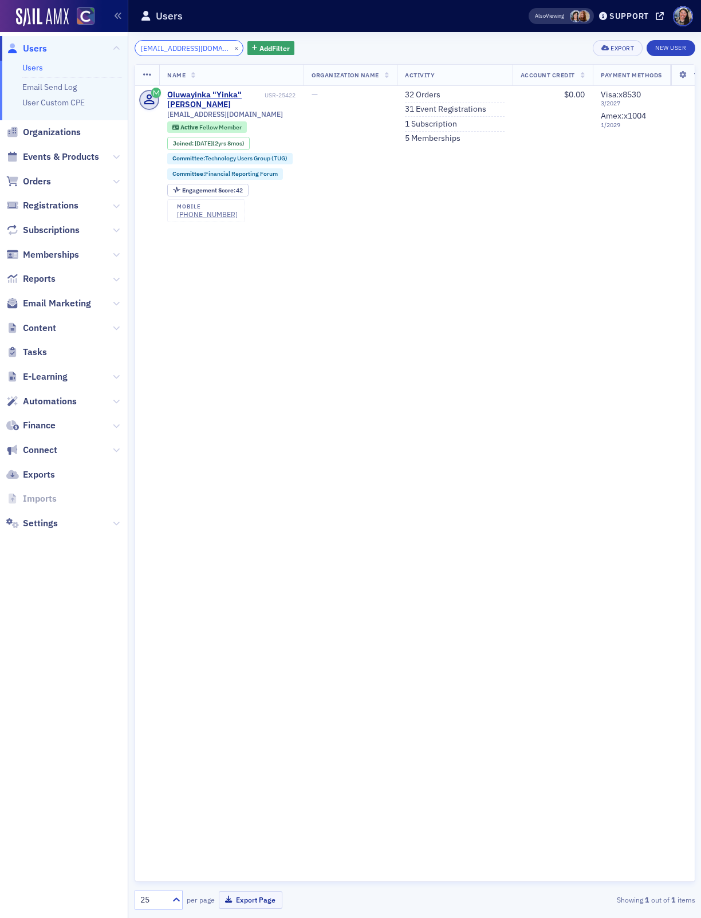
click at [179, 43] on input "[EMAIL_ADDRESS][DOMAIN_NAME]" at bounding box center [189, 48] width 109 height 16
paste input "[PERSON_NAME][EMAIL_ADDRESS][DOMAIN_NAME]"
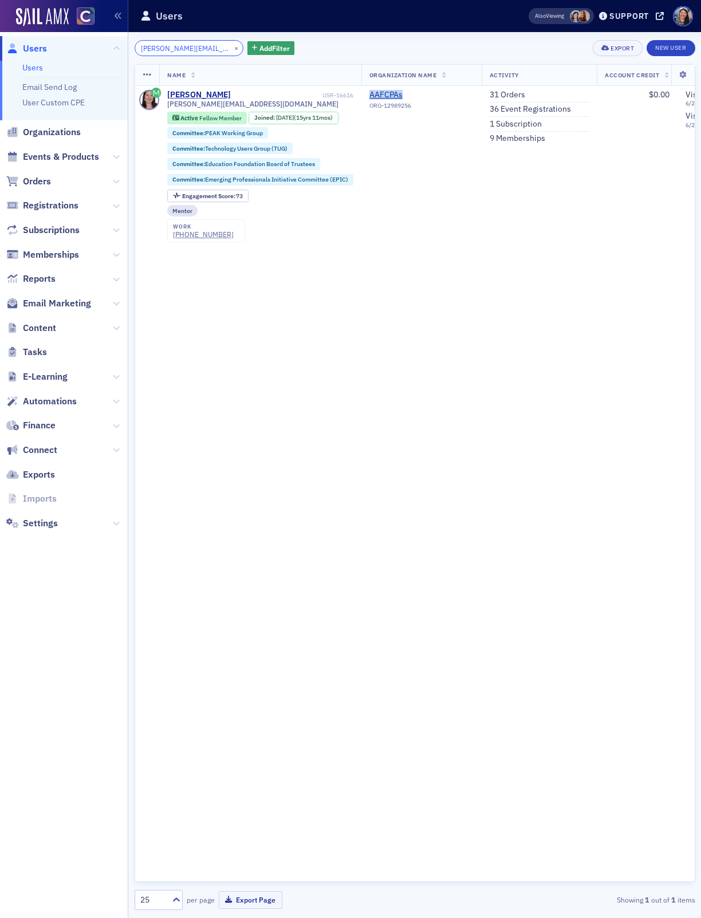
click at [156, 45] on input "[PERSON_NAME][EMAIL_ADDRESS][DOMAIN_NAME]" at bounding box center [189, 48] width 109 height 16
paste input "[PERSON_NAME]"
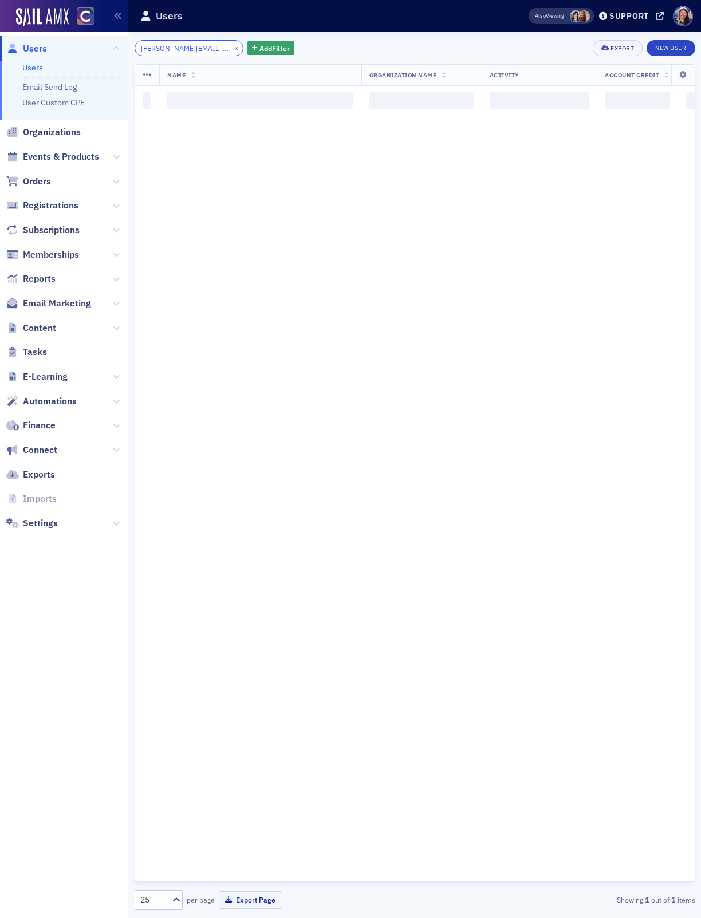
scroll to position [0, 1]
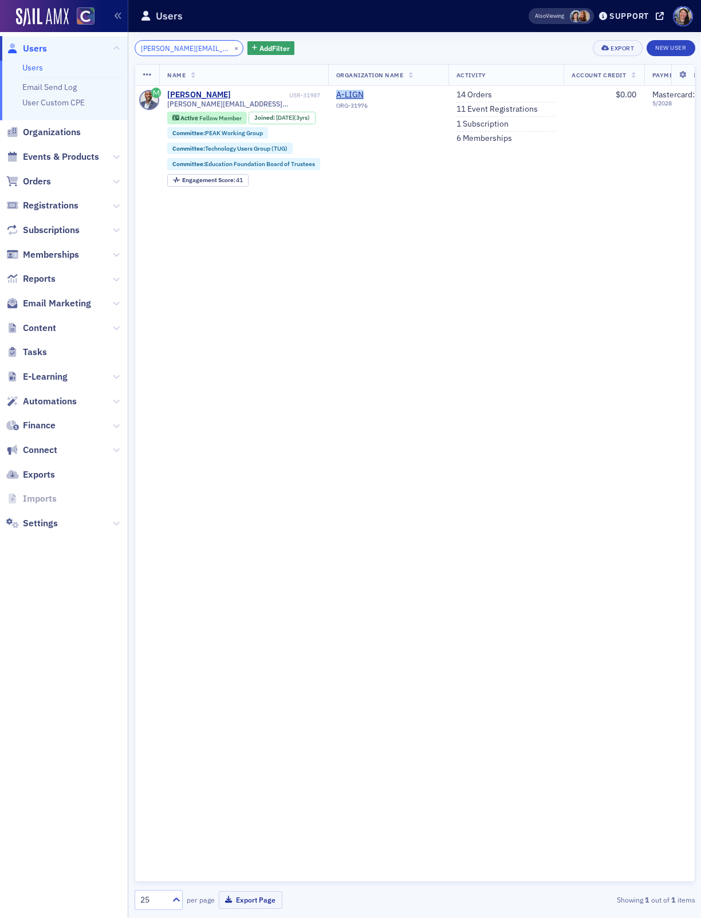
click at [181, 47] on input "[PERSON_NAME][EMAIL_ADDRESS][DOMAIN_NAME]" at bounding box center [189, 48] width 109 height 16
paste input "[EMAIL_ADDRESS]"
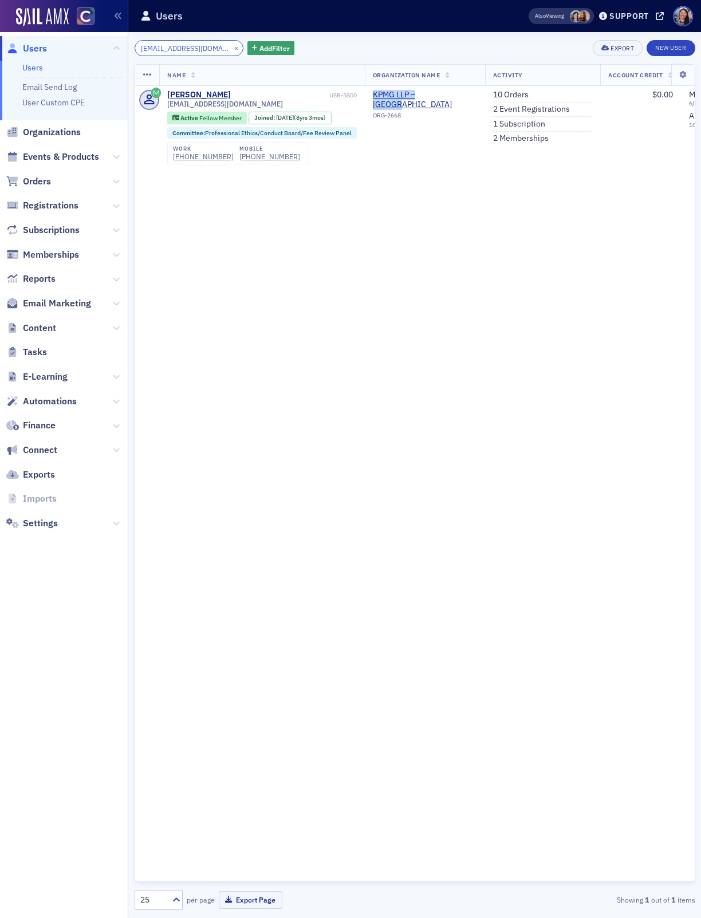
click at [210, 42] on input "[EMAIL_ADDRESS][DOMAIN_NAME]" at bounding box center [189, 48] width 109 height 16
click at [210, 43] on input "[EMAIL_ADDRESS][DOMAIN_NAME]" at bounding box center [189, 48] width 109 height 16
paste input "[PERSON_NAME][EMAIL_ADDRESS][DOMAIN_NAME]"
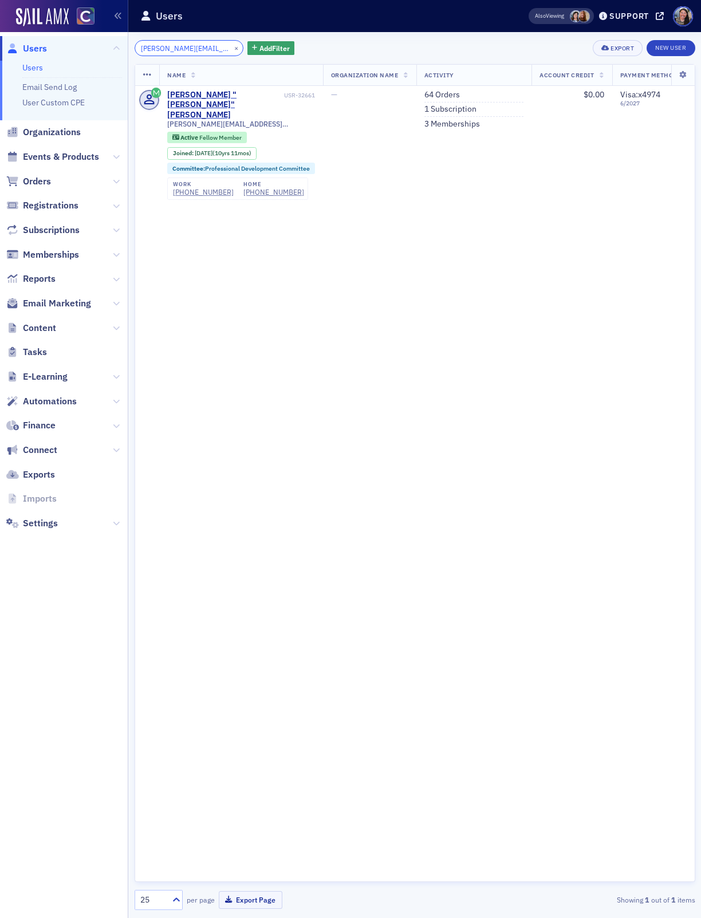
type input "[PERSON_NAME][EMAIL_ADDRESS][DOMAIN_NAME]"
click at [231, 49] on button "×" at bounding box center [236, 47] width 10 height 10
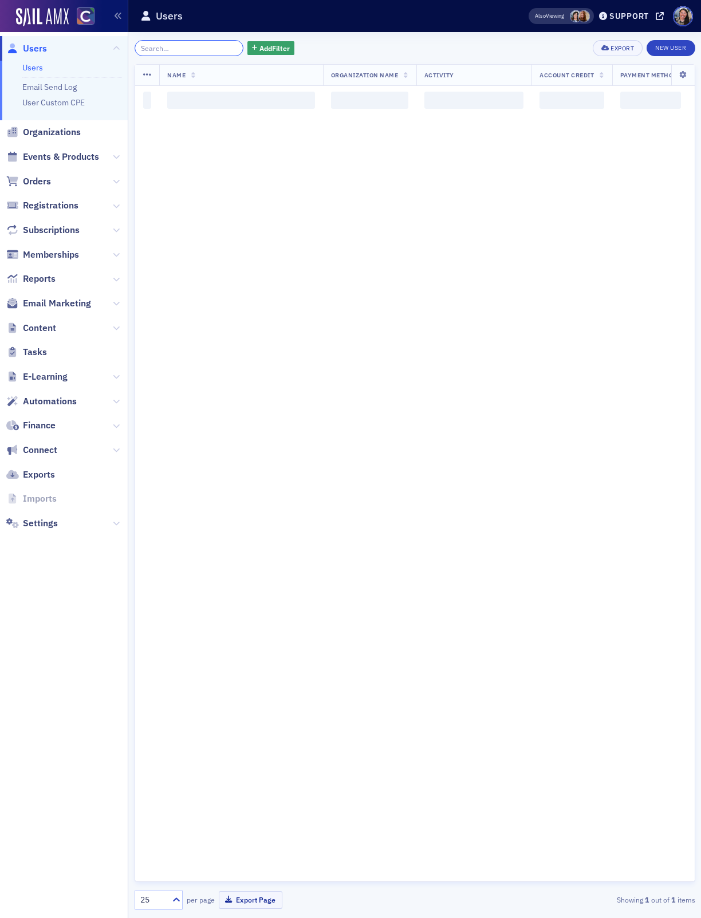
click at [216, 49] on input "search" at bounding box center [189, 48] width 109 height 16
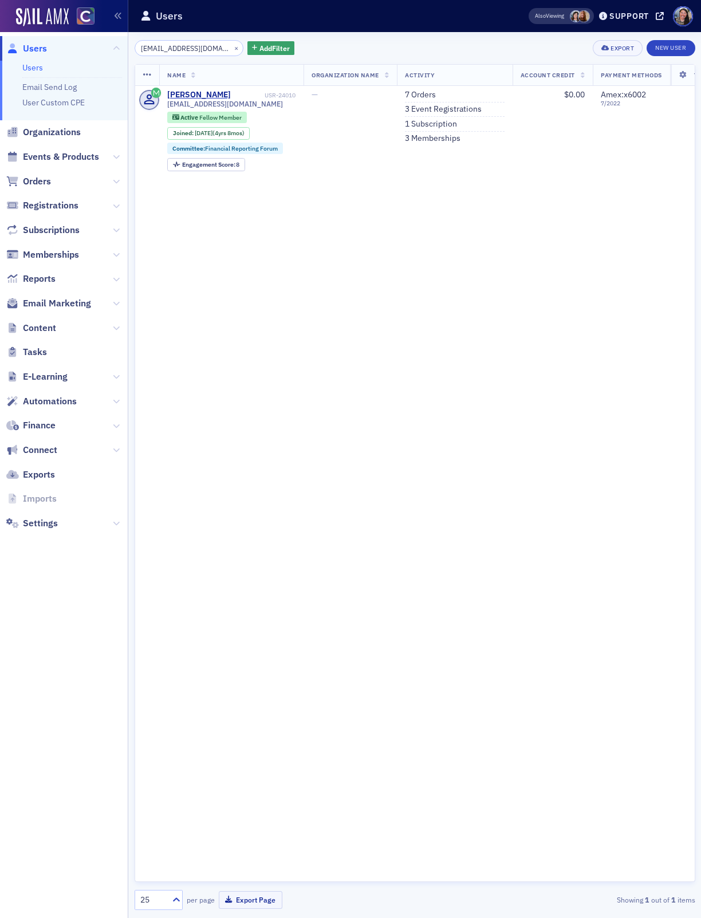
click at [202, 44] on input "[EMAIL_ADDRESS][DOMAIN_NAME]" at bounding box center [189, 48] width 109 height 16
paste input "petezess@g"
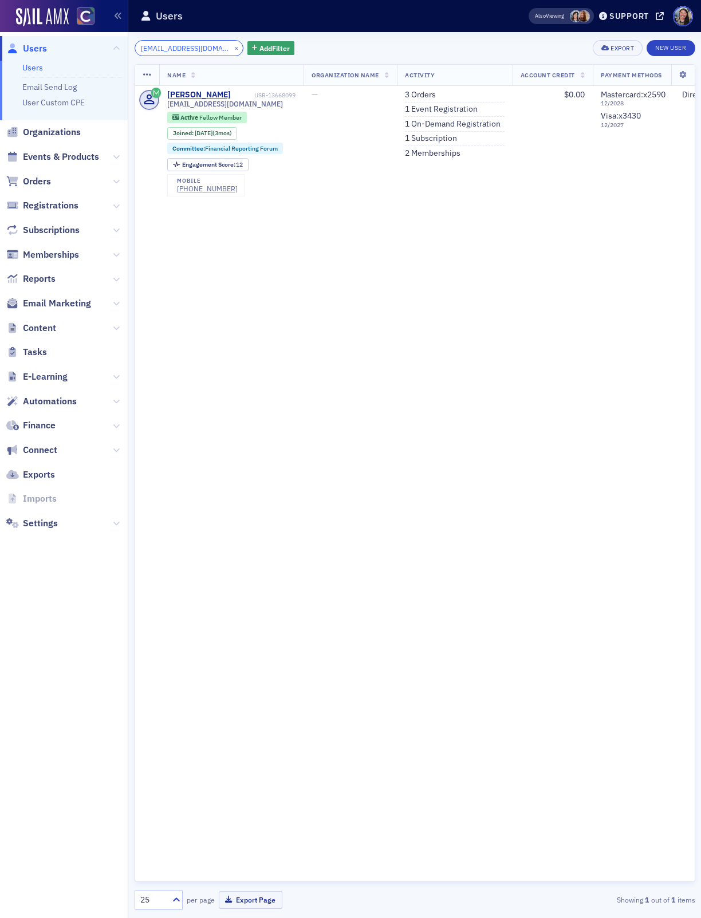
click at [194, 46] on input "[EMAIL_ADDRESS][DOMAIN_NAME]" at bounding box center [189, 48] width 109 height 16
paste input "[PERSON_NAME]"
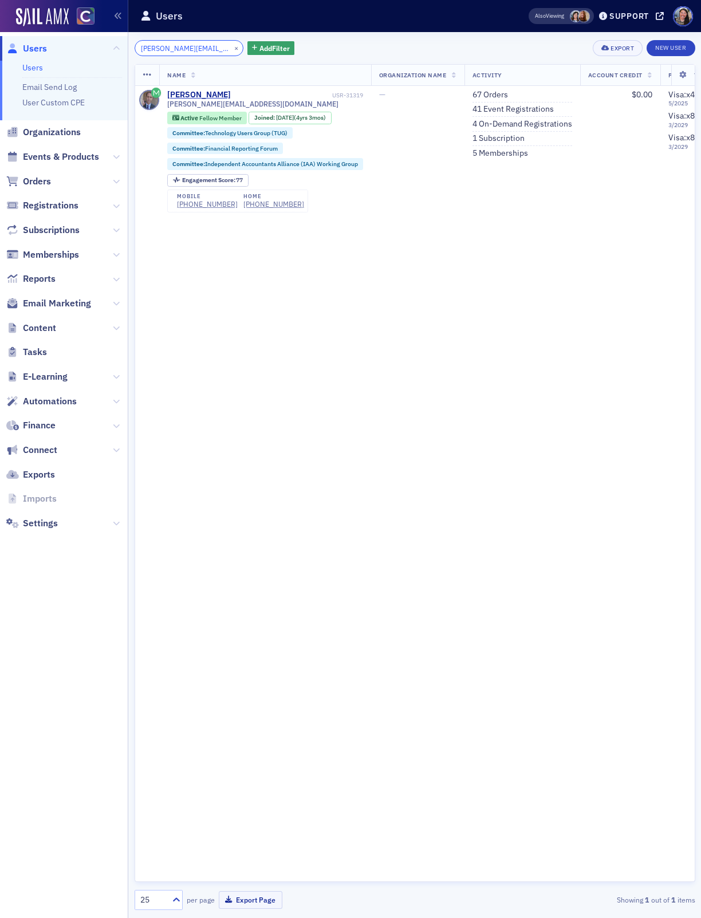
click at [187, 50] on input "[PERSON_NAME][EMAIL_ADDRESS][DOMAIN_NAME]" at bounding box center [189, 48] width 109 height 16
paste input "lan@awhitney"
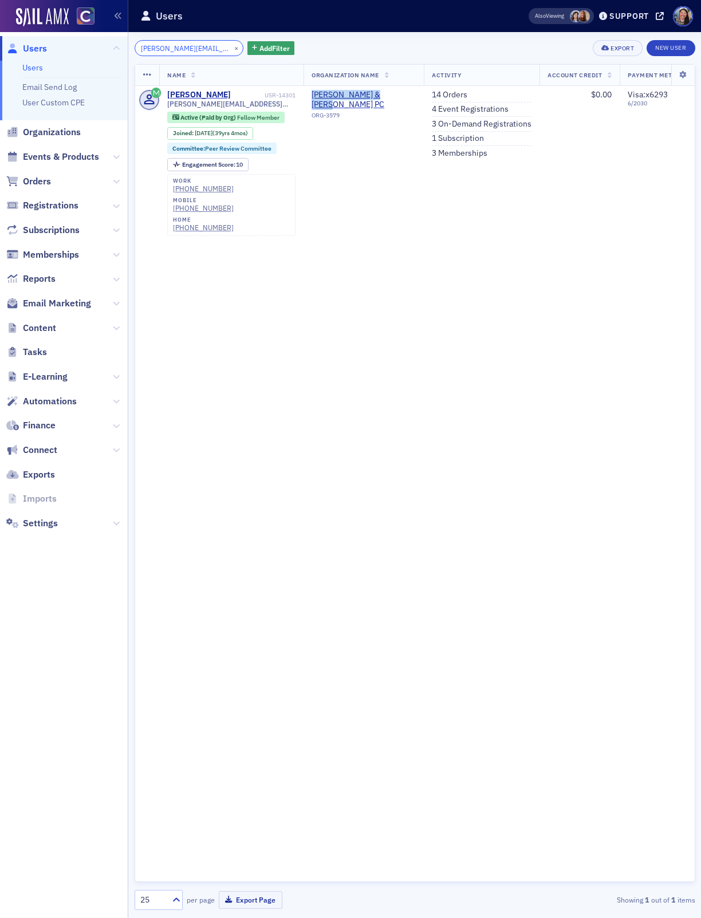
click at [184, 49] on input "[PERSON_NAME][EMAIL_ADDRESS][DOMAIN_NAME]" at bounding box center [189, 48] width 109 height 16
paste input "jo@auditconsultingeducation"
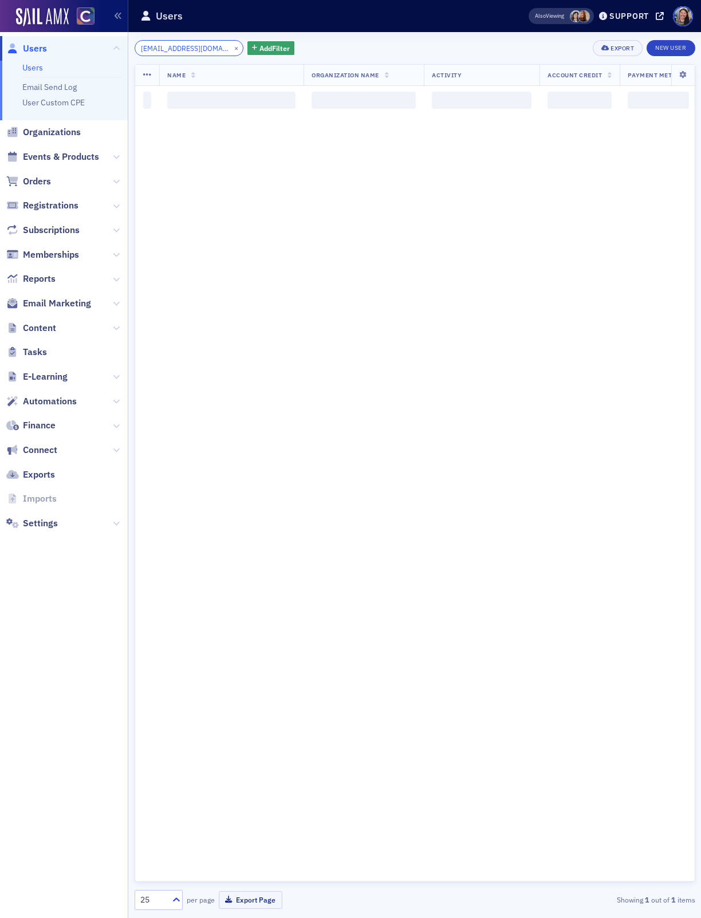
scroll to position [0, 31]
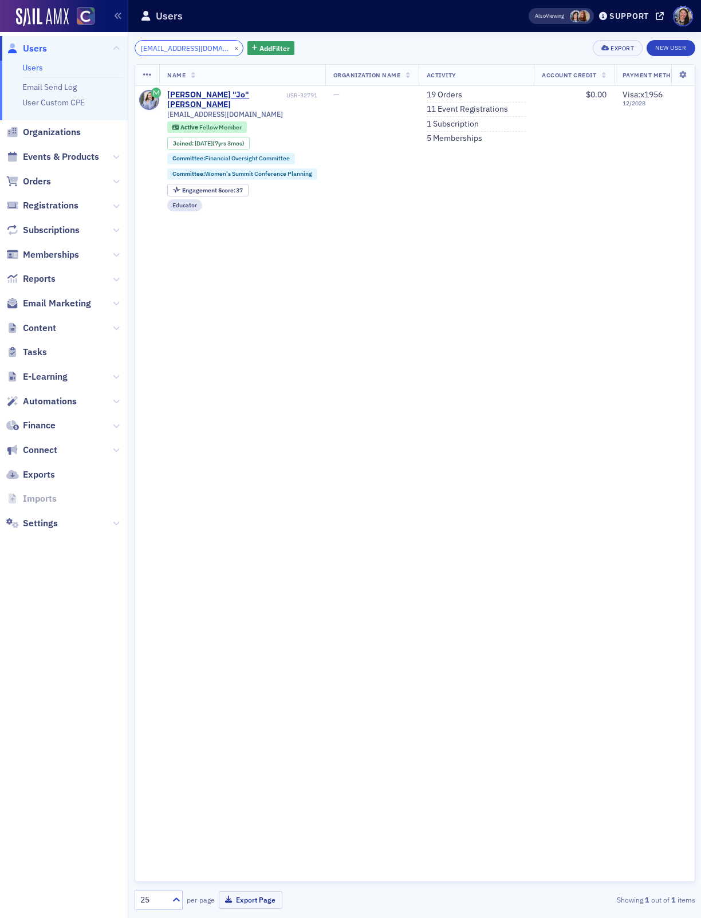
click at [180, 47] on input "[EMAIL_ADDRESS][DOMAIN_NAME]" at bounding box center [189, 48] width 109 height 16
paste input "[PERSON_NAME].[PERSON_NAME]@bakertilly"
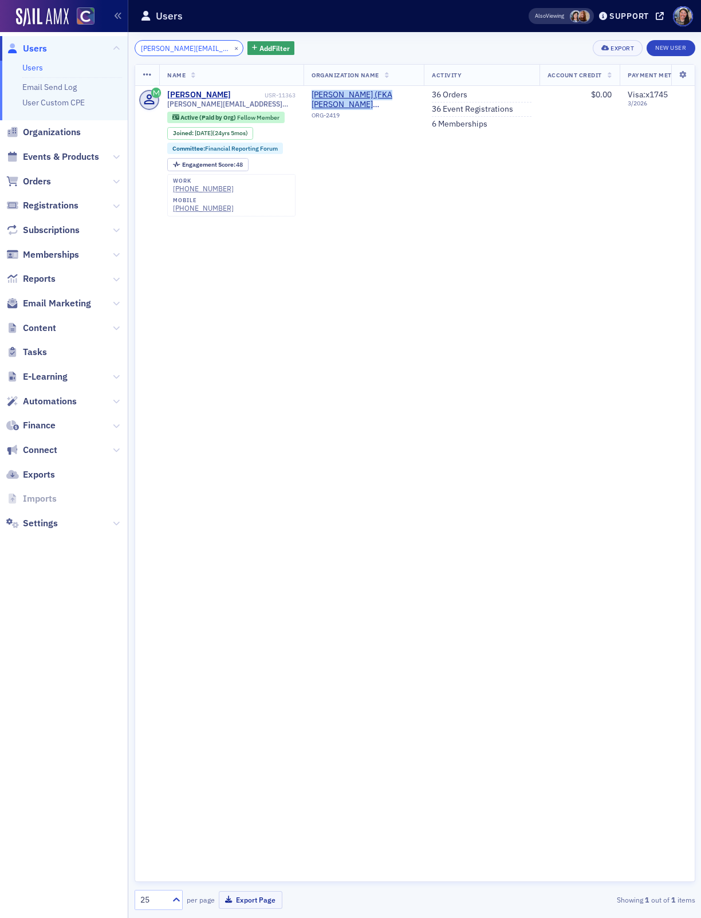
click at [195, 41] on input "[PERSON_NAME][EMAIL_ADDRESS][PERSON_NAME][DOMAIN_NAME]" at bounding box center [189, 48] width 109 height 16
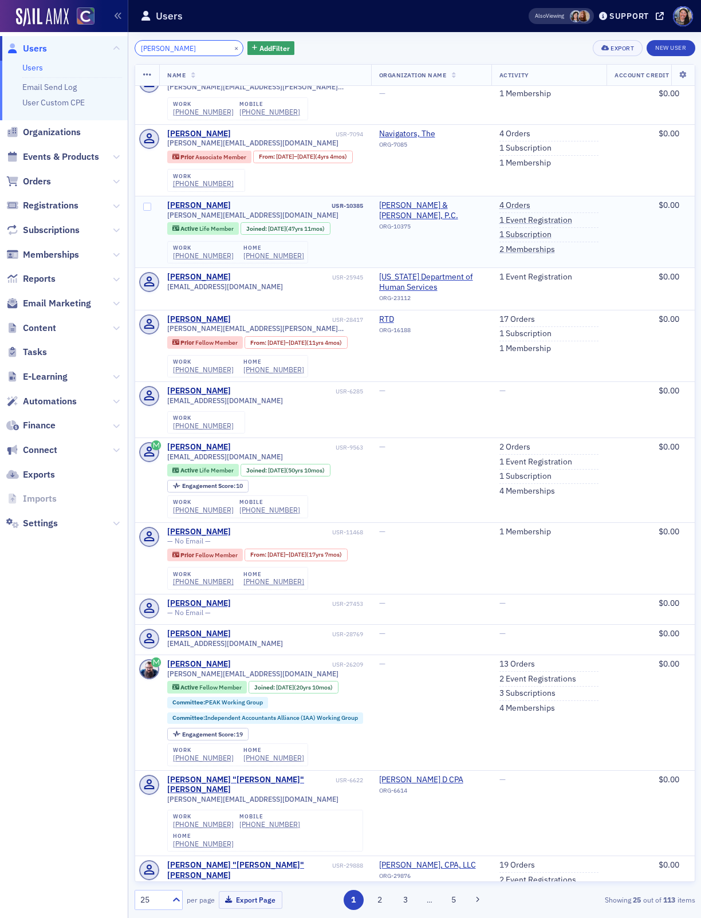
scroll to position [21, 0]
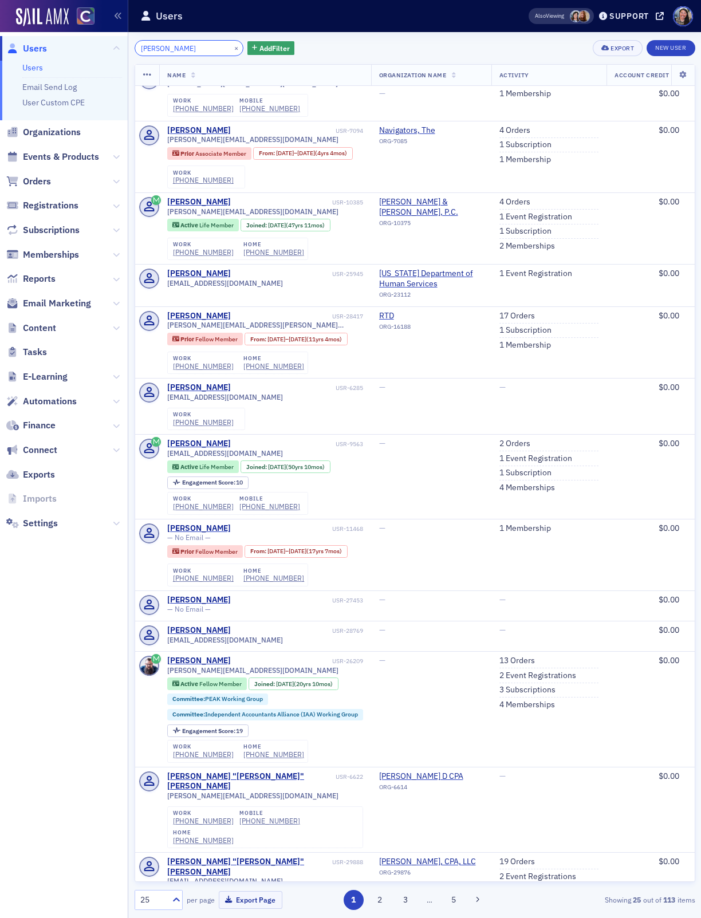
click at [184, 49] on input "[PERSON_NAME]" at bounding box center [189, 48] width 109 height 16
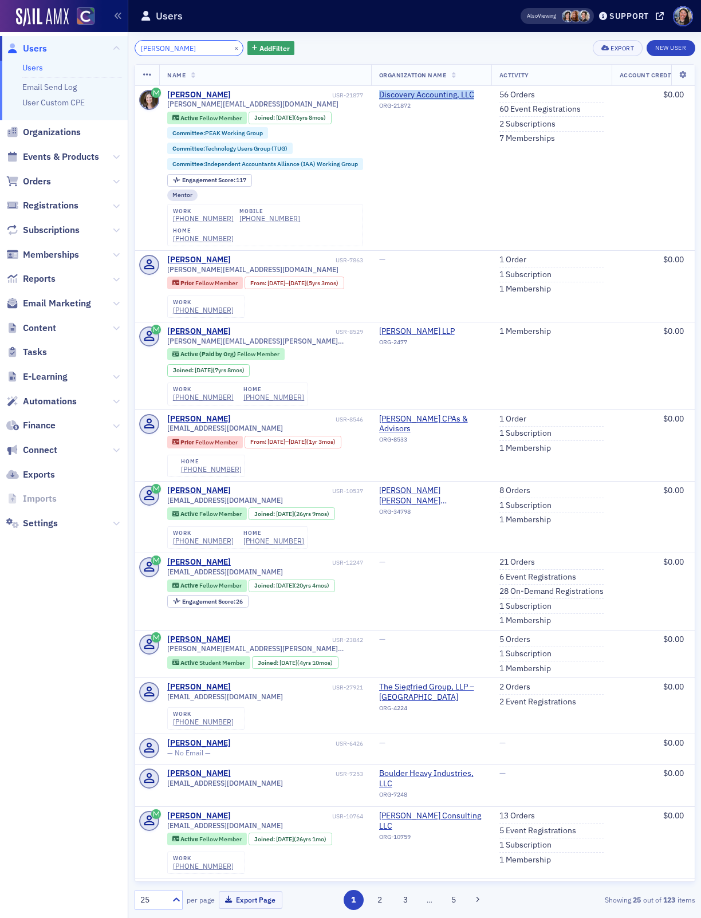
click at [184, 46] on input "[PERSON_NAME]" at bounding box center [189, 48] width 109 height 16
paste input "[EMAIL_ADDRESS][DOMAIN_NAME]"
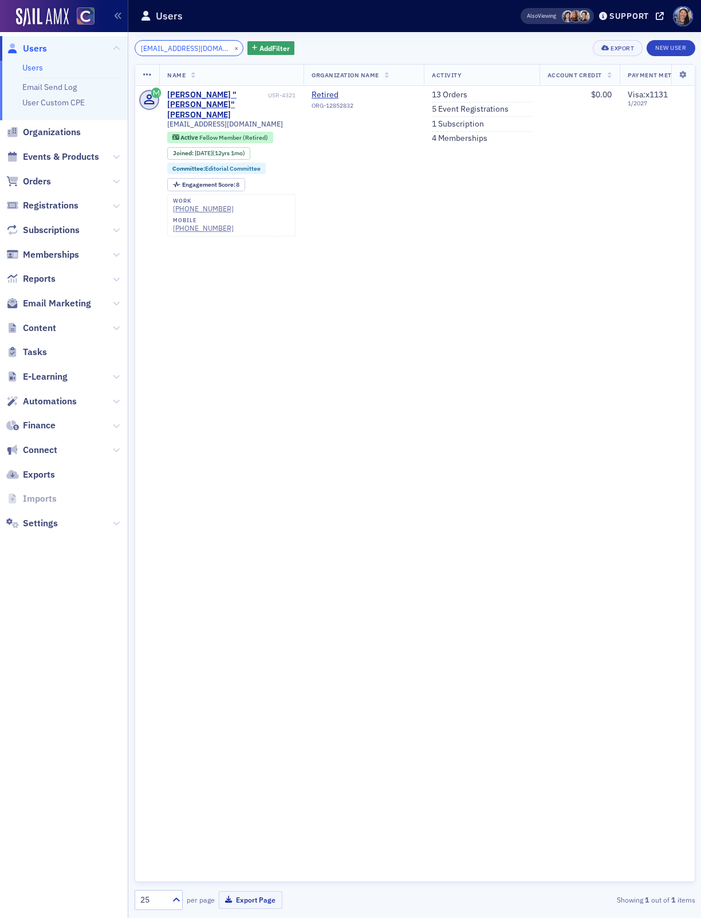
click at [173, 44] on input "[EMAIL_ADDRESS][DOMAIN_NAME]" at bounding box center [189, 48] width 109 height 16
paste input "[PERSON_NAME]@firmkeysolutions"
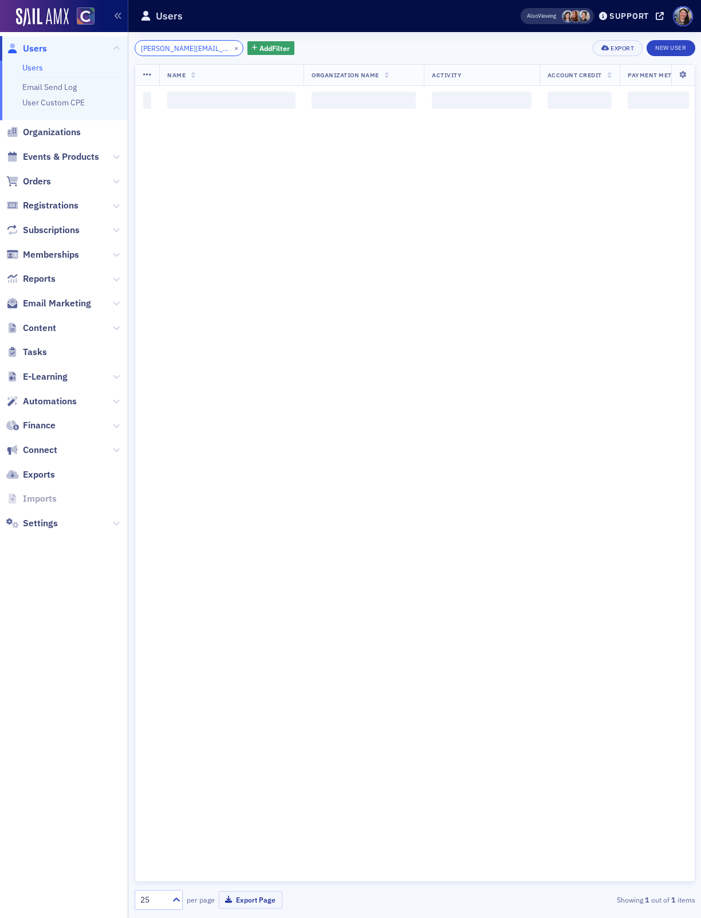
scroll to position [0, 8]
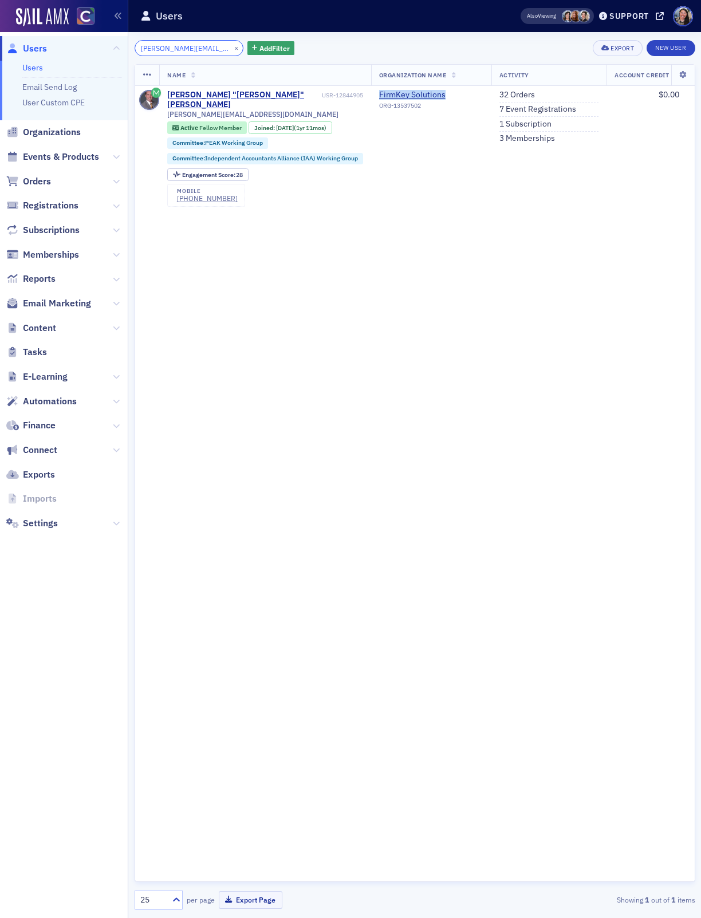
click at [204, 48] on input "[PERSON_NAME][EMAIL_ADDRESS][DOMAIN_NAME]" at bounding box center [189, 48] width 109 height 16
paste input "[PERSON_NAME][EMAIL_ADDRESS][DOMAIN_NAME]"
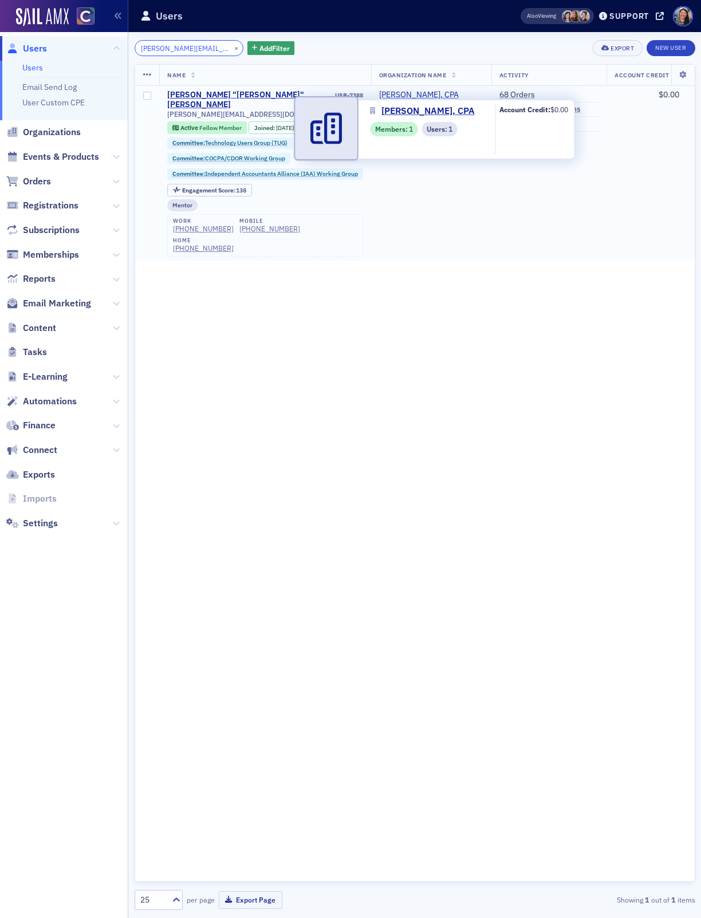
type input "[PERSON_NAME][EMAIL_ADDRESS][DOMAIN_NAME]"
click at [432, 98] on span "[PERSON_NAME], CPA" at bounding box center [431, 95] width 104 height 10
select select "US"
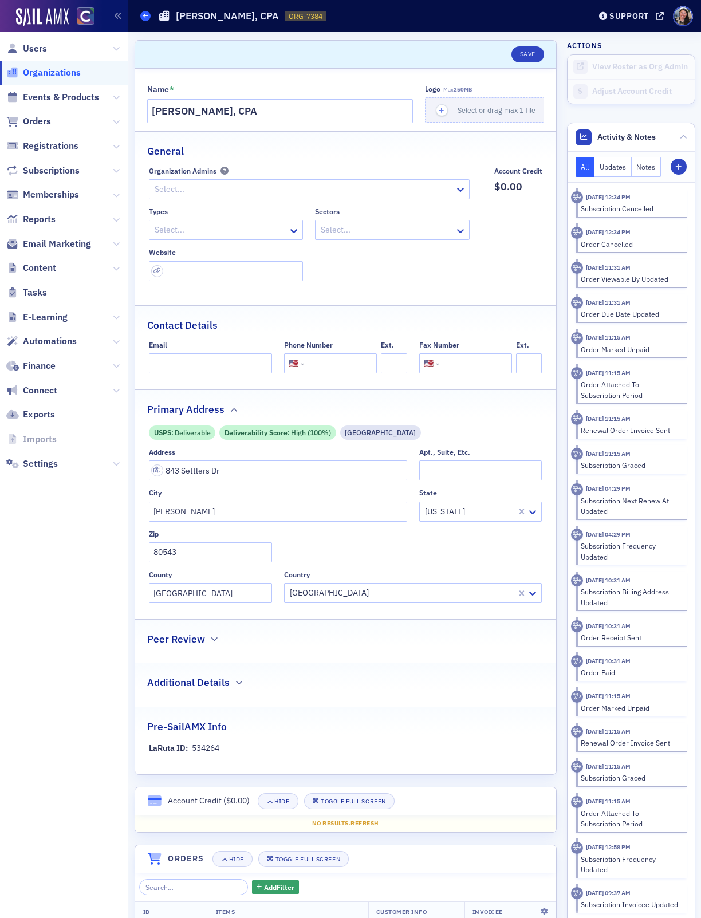
click at [149, 13] on span at bounding box center [145, 16] width 10 height 10
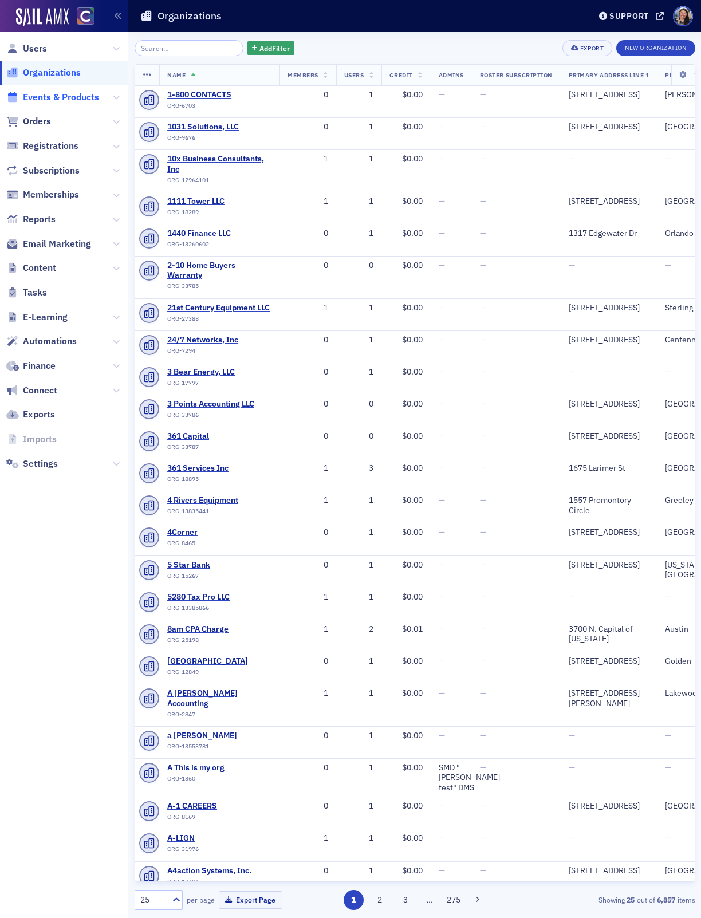
click at [53, 94] on span "Events & Products" at bounding box center [61, 97] width 76 height 13
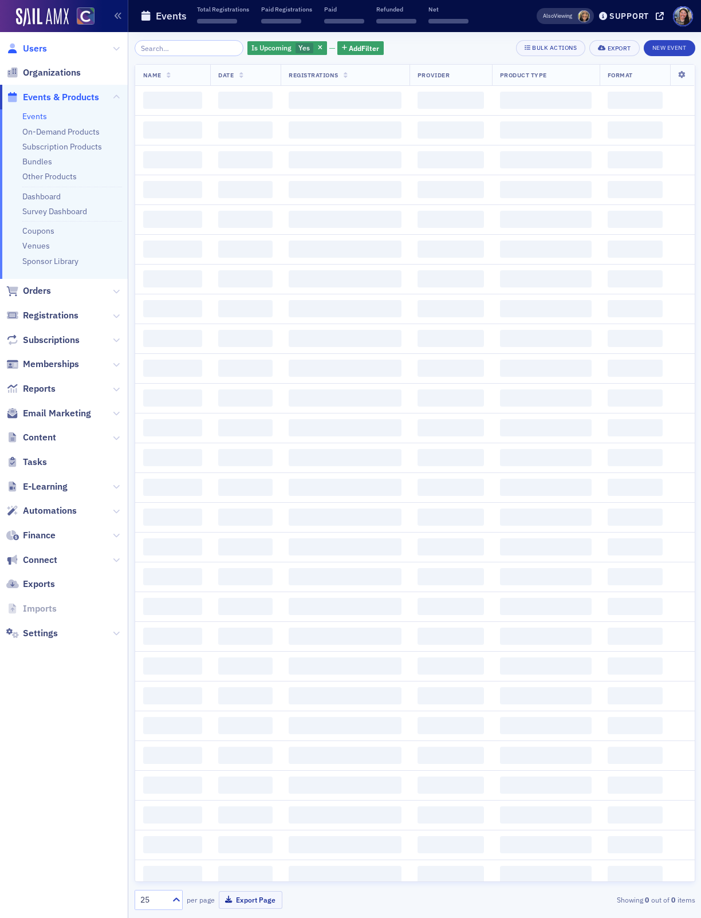
click at [39, 48] on span "Users" at bounding box center [35, 48] width 24 height 13
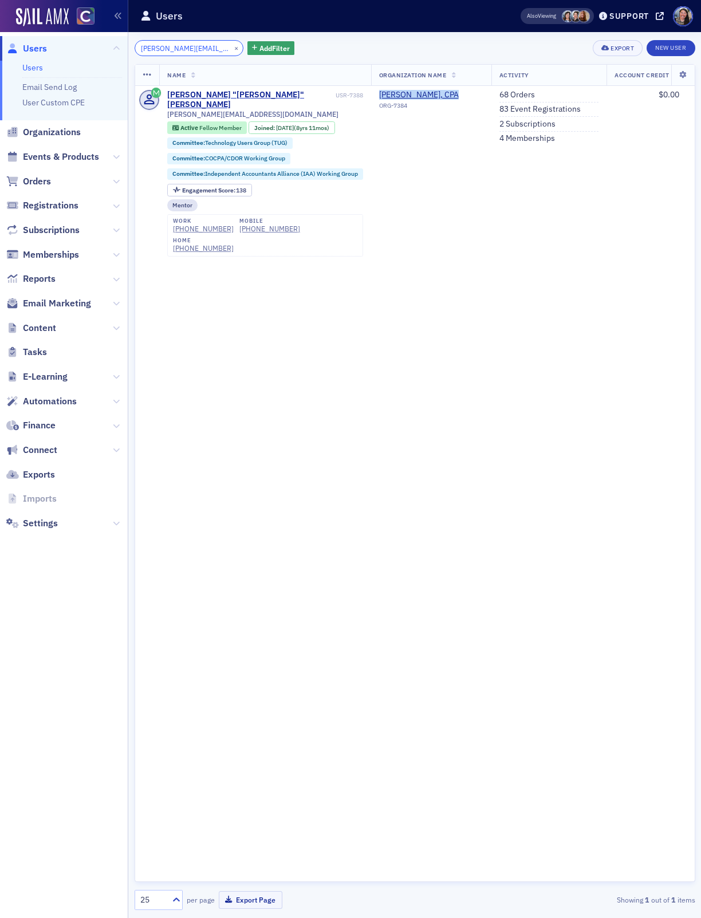
click at [180, 46] on input "[PERSON_NAME][EMAIL_ADDRESS][DOMAIN_NAME]" at bounding box center [189, 48] width 109 height 16
paste input "[EMAIL_ADDRESS][DOMAIN_NAME]"
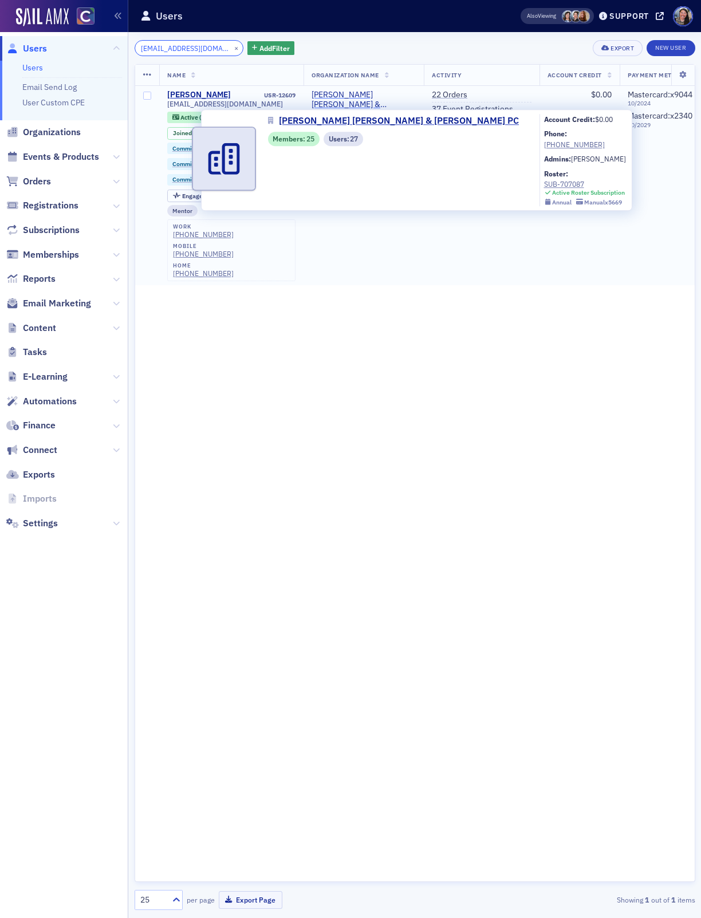
type input "[EMAIL_ADDRESS][DOMAIN_NAME]"
click at [352, 94] on span "[PERSON_NAME] [PERSON_NAME] & [PERSON_NAME] PC" at bounding box center [363, 100] width 104 height 20
select select "US"
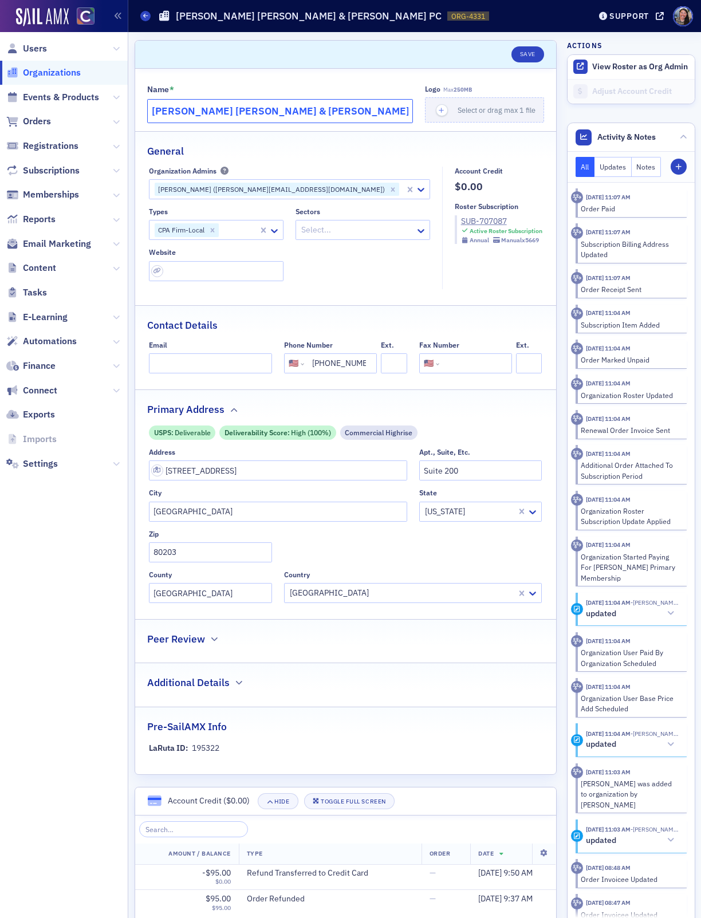
click at [315, 104] on input "[PERSON_NAME] [PERSON_NAME] & [PERSON_NAME] PC" at bounding box center [280, 111] width 266 height 24
click at [146, 13] on icon at bounding box center [145, 15] width 5 height 5
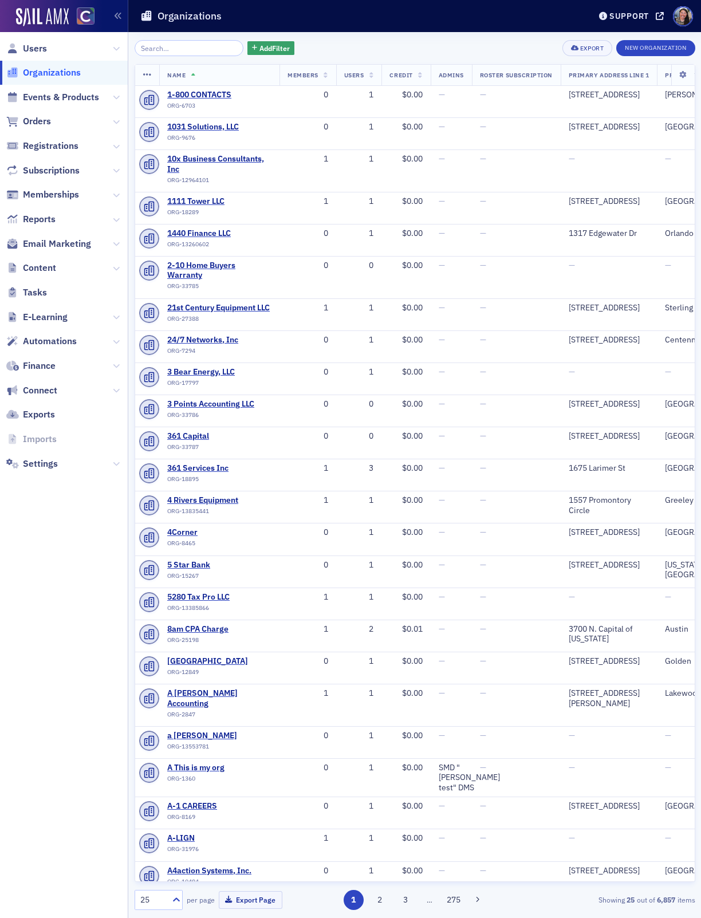
click at [40, 54] on span "Users" at bounding box center [64, 48] width 128 height 25
click at [40, 49] on span "Users" at bounding box center [35, 48] width 24 height 13
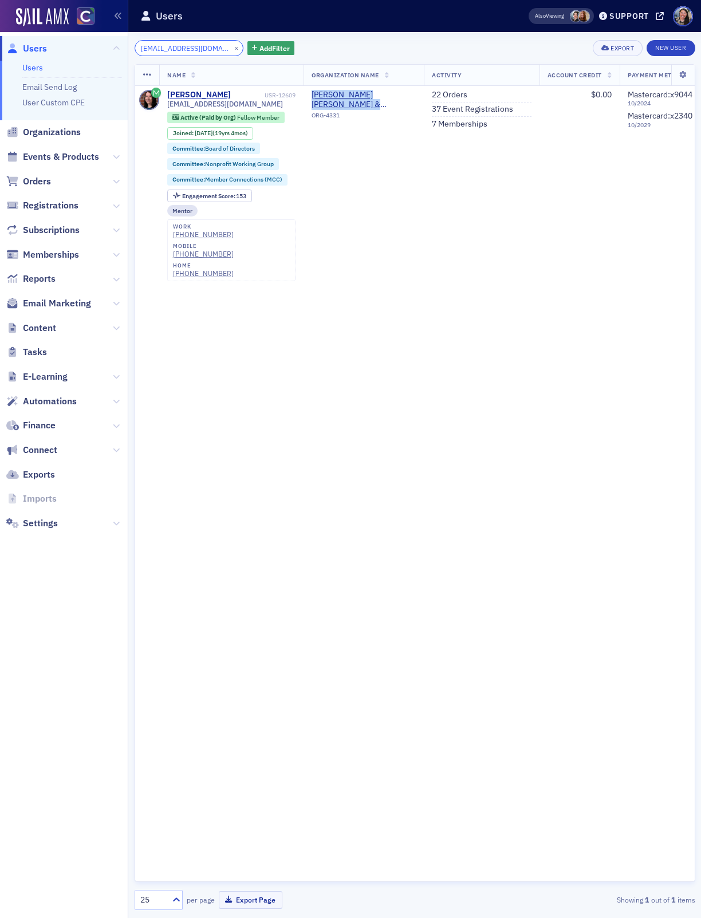
click at [163, 44] on input "[EMAIL_ADDRESS][DOMAIN_NAME]" at bounding box center [189, 48] width 109 height 16
paste input "[PERSON_NAME][EMAIL_ADDRESS][DOMAIN_NAME]"
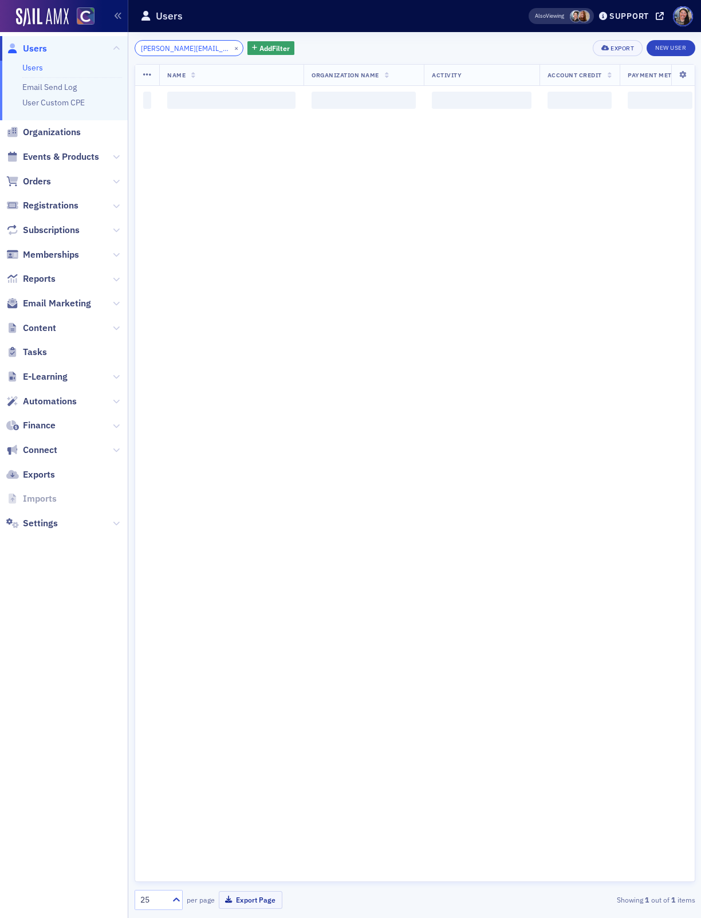
scroll to position [0, 14]
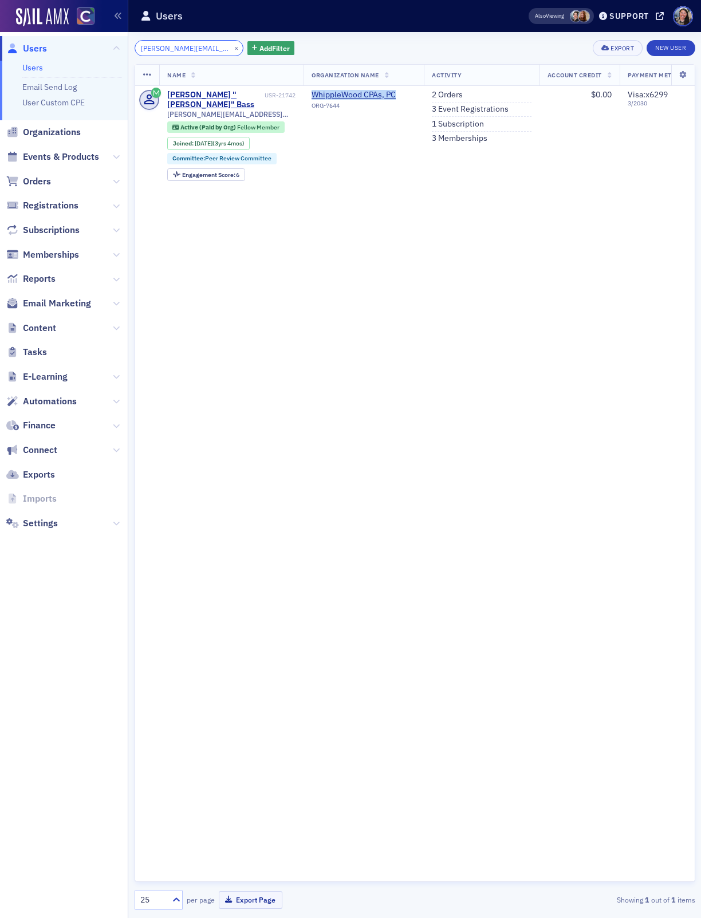
click at [191, 45] on input "[PERSON_NAME][EMAIL_ADDRESS][DOMAIN_NAME]" at bounding box center [189, 48] width 109 height 16
paste input "[EMAIL_ADDRESS]"
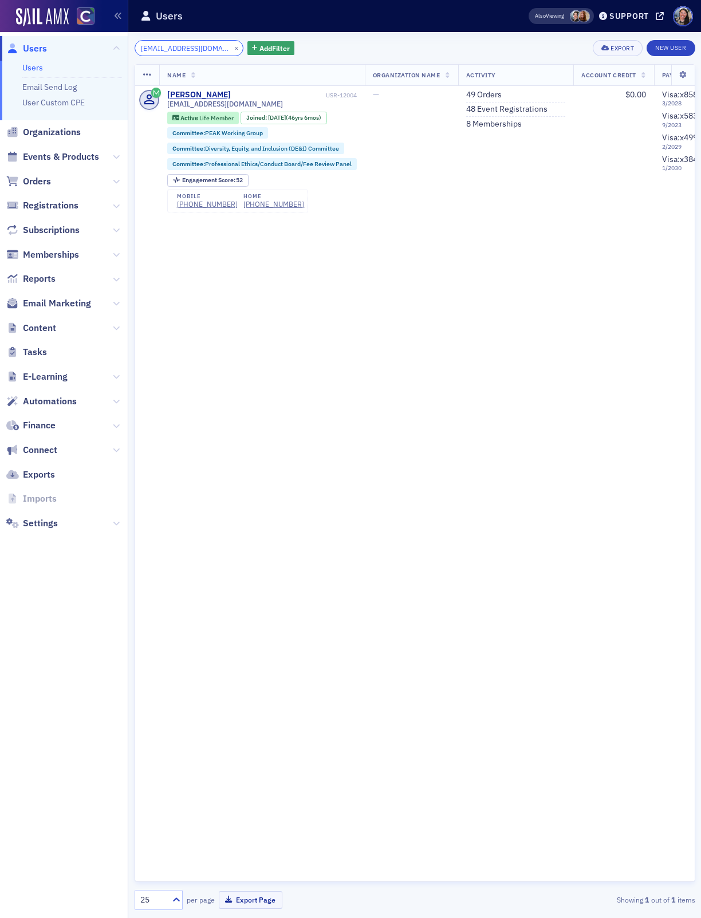
click at [171, 48] on input "[EMAIL_ADDRESS][DOMAIN_NAME]" at bounding box center [189, 48] width 109 height 16
paste input "pamfeely@ao"
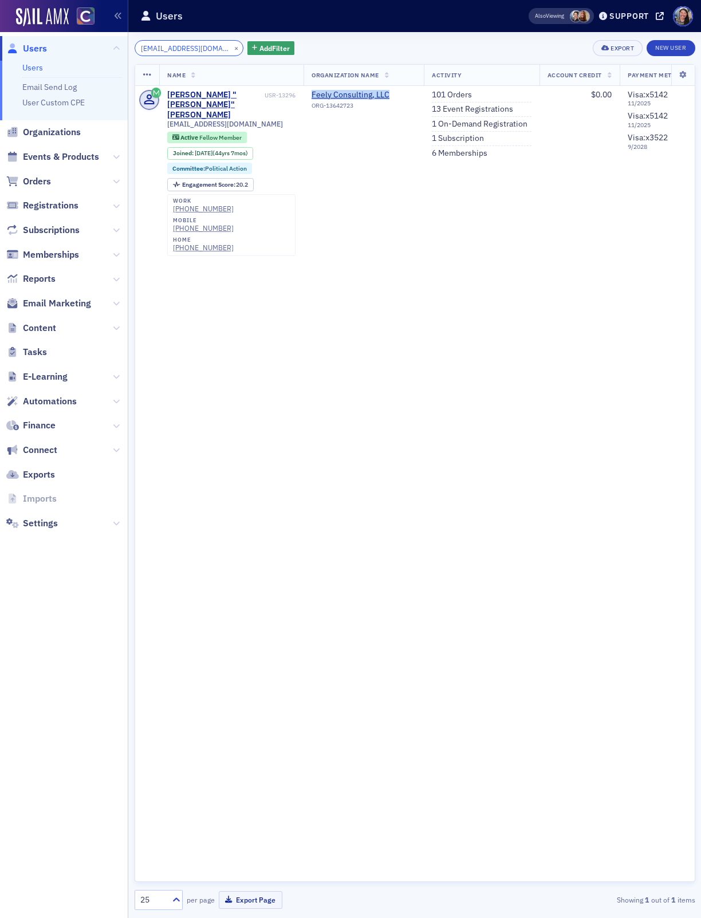
click at [208, 48] on input "[EMAIL_ADDRESS][DOMAIN_NAME]" at bounding box center [189, 48] width 109 height 16
paste input "[PERSON_NAME]"
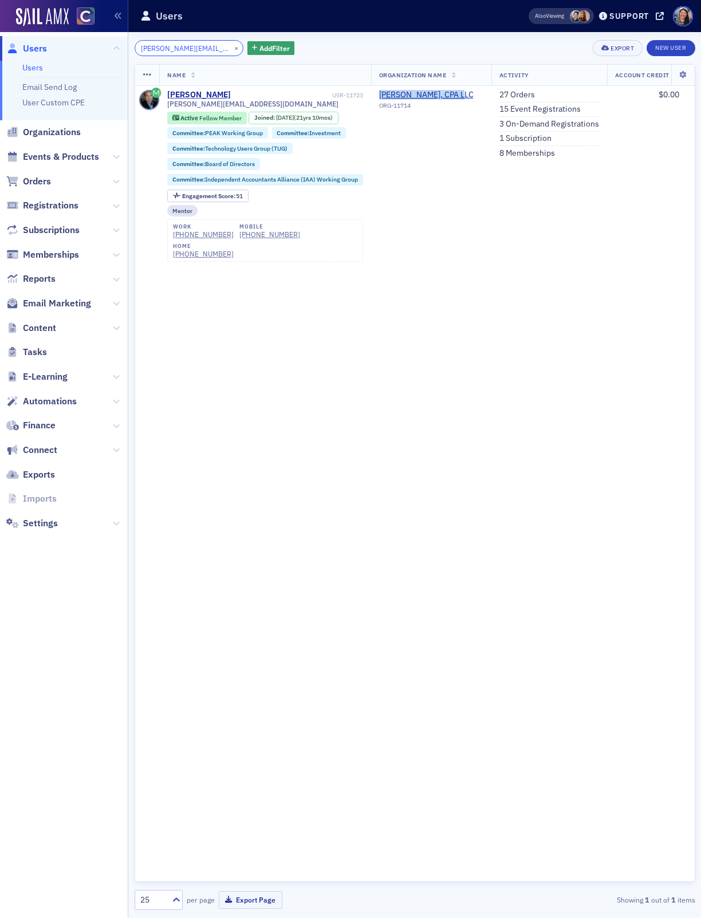
click at [194, 50] on input "[PERSON_NAME][EMAIL_ADDRESS][DOMAIN_NAME]" at bounding box center [189, 48] width 109 height 16
paste input "[PERSON_NAME][EMAIL_ADDRESS][DOMAIN_NAME]"
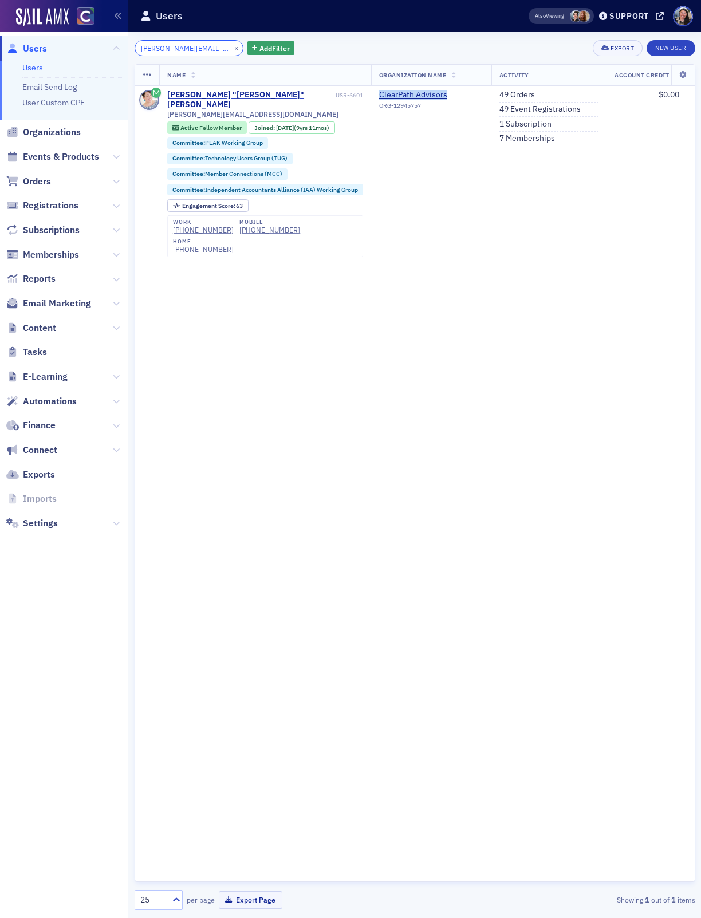
click at [181, 48] on input "[PERSON_NAME][EMAIL_ADDRESS][DOMAIN_NAME]" at bounding box center [189, 48] width 109 height 16
paste input "[PERSON_NAME][EMAIL_ADDRESS][PERSON_NAME][DOMAIN_NAME]"
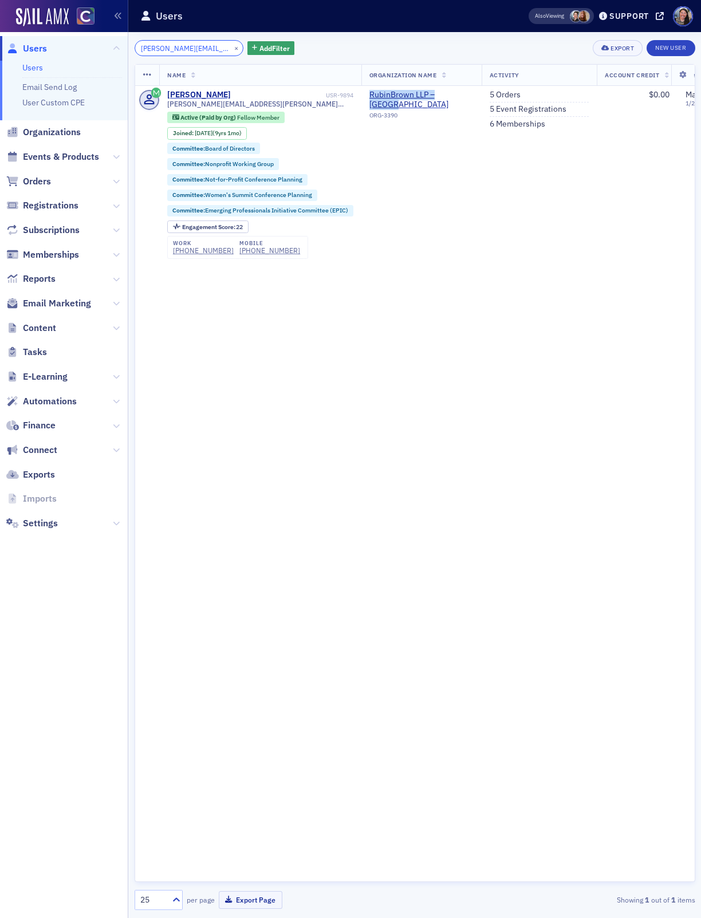
click at [191, 46] on input "[PERSON_NAME][EMAIL_ADDRESS][PERSON_NAME][DOMAIN_NAME]" at bounding box center [189, 48] width 109 height 16
paste input "atune@deloitte"
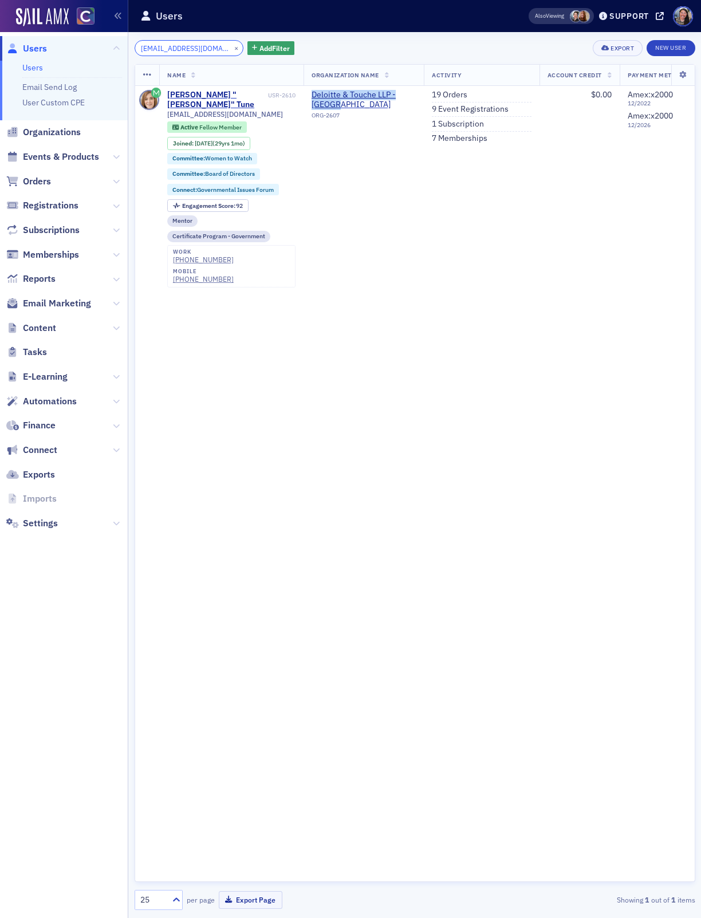
click at [186, 44] on input "[EMAIL_ADDRESS][DOMAIN_NAME]" at bounding box center [189, 48] width 109 height 16
paste input "[PERSON_NAME][EMAIL_ADDRESS][PERSON_NAME][DOMAIN_NAME]"
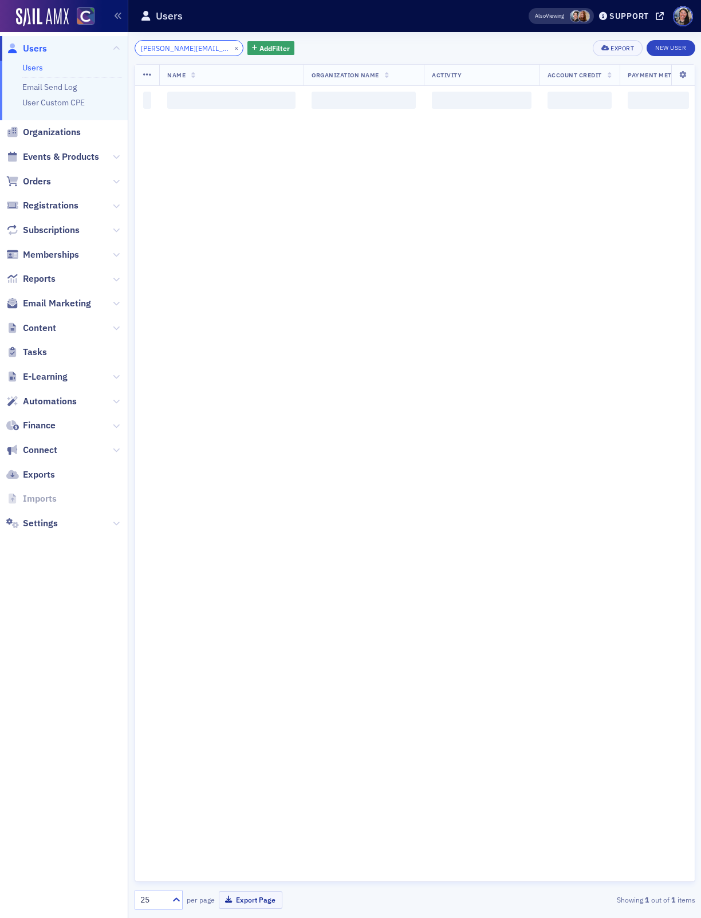
scroll to position [0, 19]
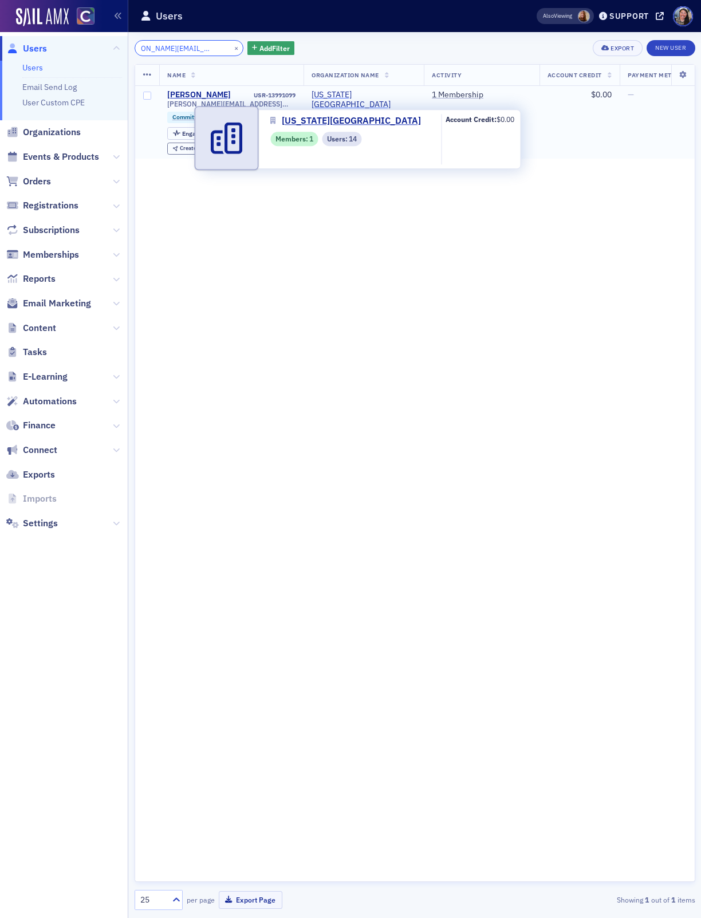
type input "[PERSON_NAME][EMAIL_ADDRESS][PERSON_NAME][DOMAIN_NAME]"
